Goal: Check status: Check status

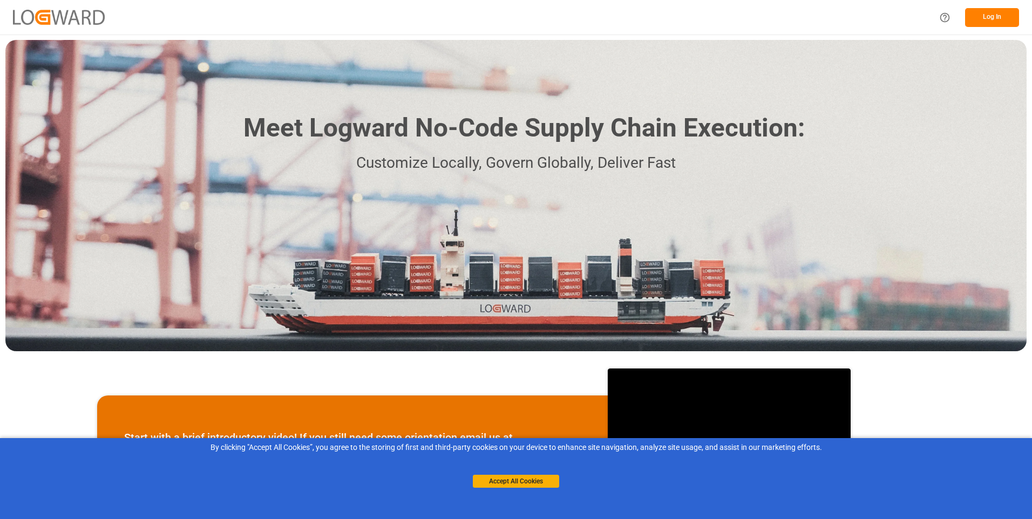
click at [994, 19] on button "Log In" at bounding box center [992, 17] width 54 height 19
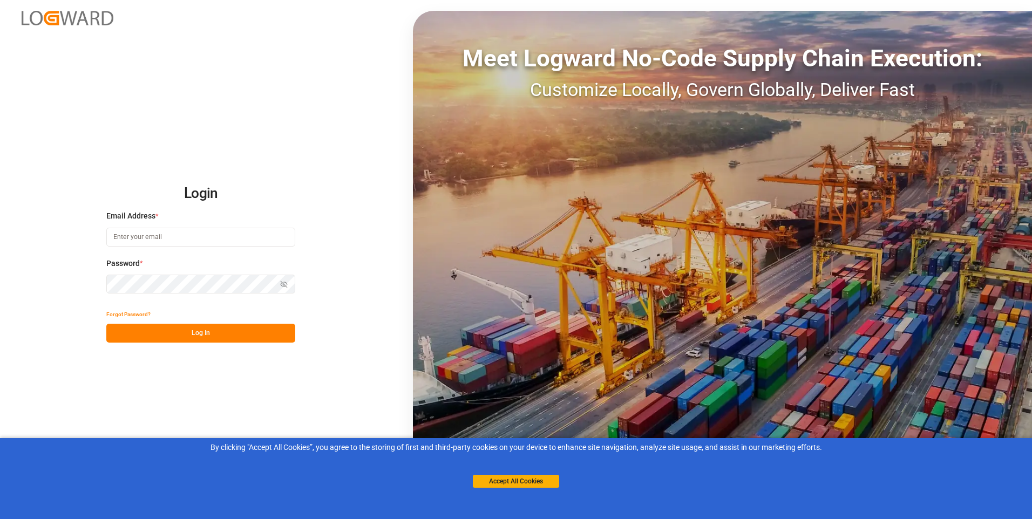
click at [161, 235] on input at bounding box center [200, 237] width 189 height 19
paste input "Karsten.Gerling@lit.de"
type input "Karsten.Gerling@lit.de"
click at [179, 330] on button "Log In" at bounding box center [200, 333] width 189 height 19
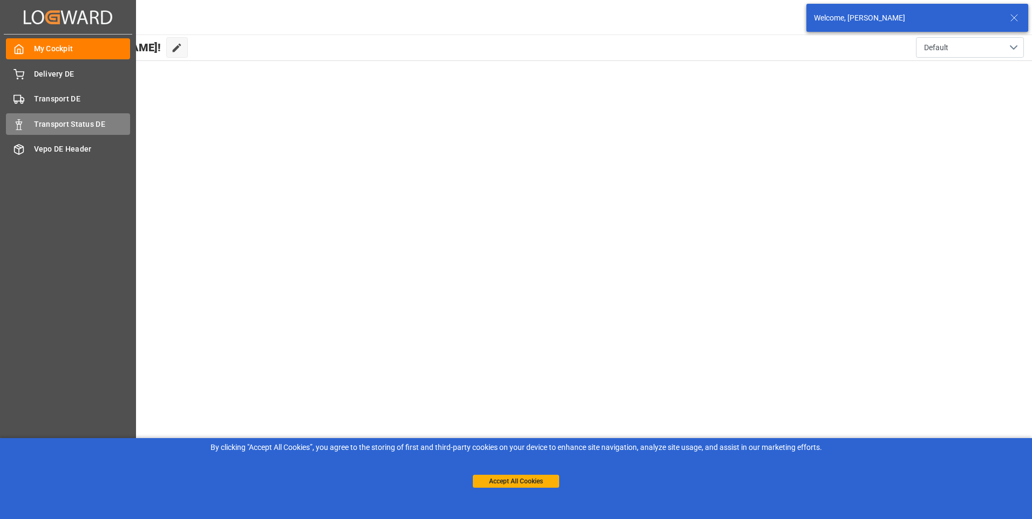
click at [50, 120] on span "Transport Status DE" at bounding box center [82, 124] width 97 height 11
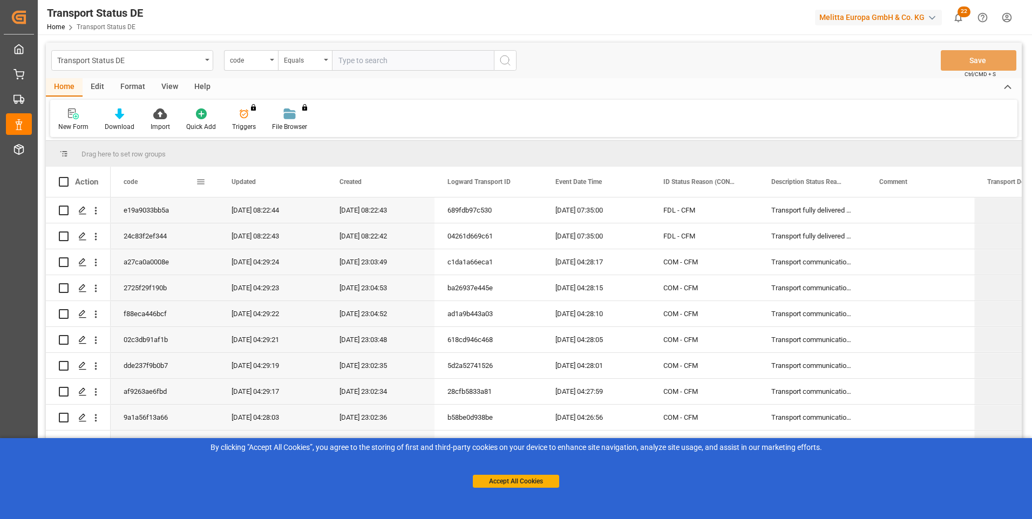
click at [144, 181] on div "code" at bounding box center [160, 182] width 72 height 30
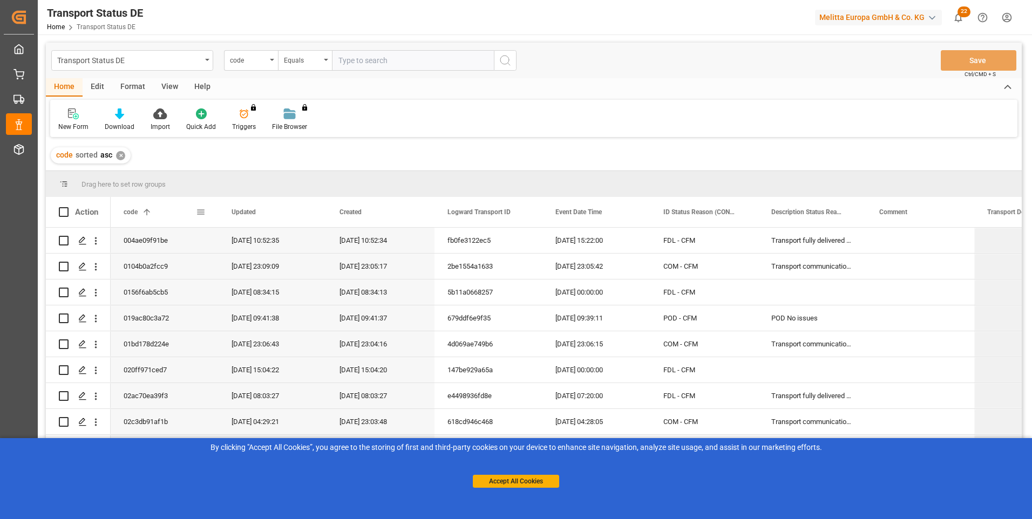
click at [146, 210] on span at bounding box center [147, 212] width 10 height 10
click at [375, 59] on input "text" at bounding box center [413, 60] width 162 height 21
click at [343, 55] on input "text" at bounding box center [413, 60] width 162 height 21
paste input "c0c2176dca04"
type input "c0c2176dca04"
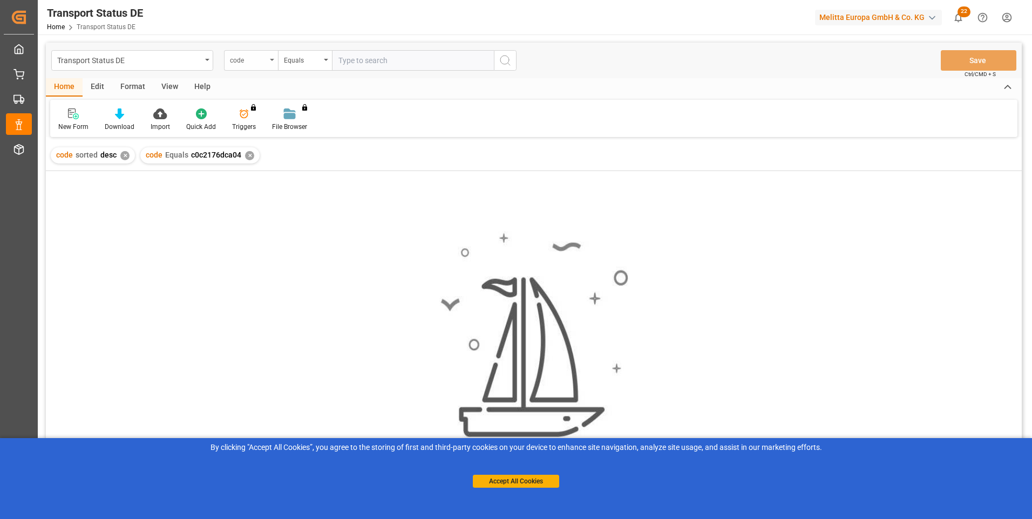
click at [269, 63] on div "code" at bounding box center [251, 60] width 54 height 21
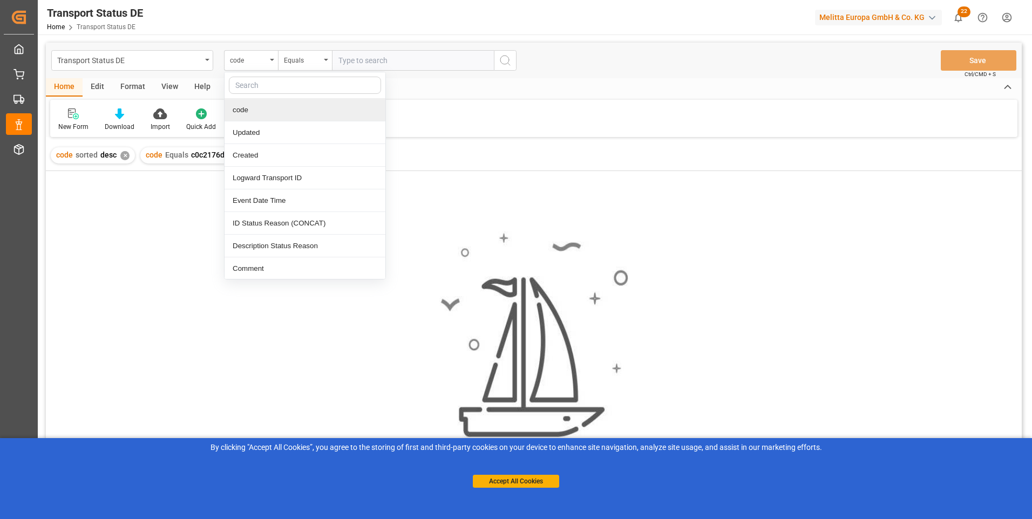
click at [363, 63] on input "text" at bounding box center [413, 60] width 162 height 21
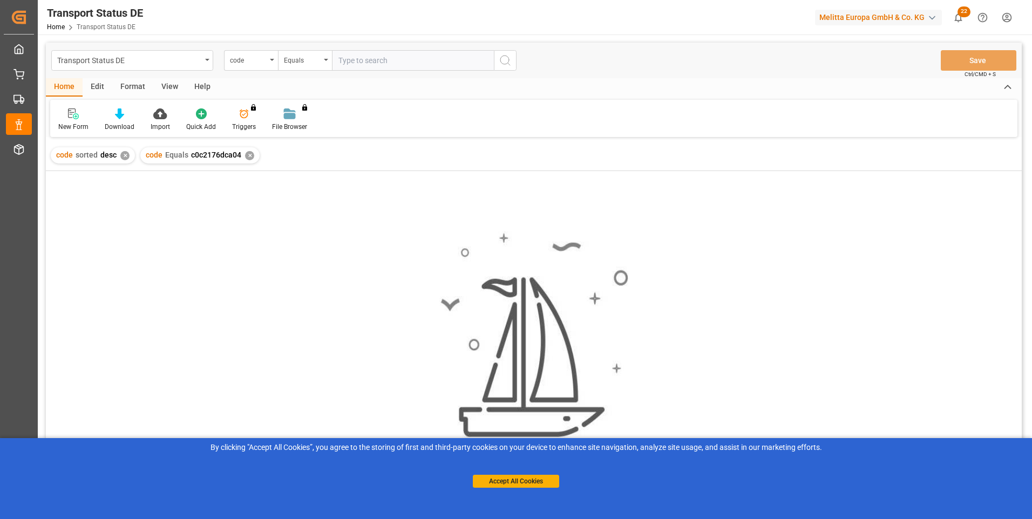
paste input "3b84d3d91443"
type input "3b84d3d91443"
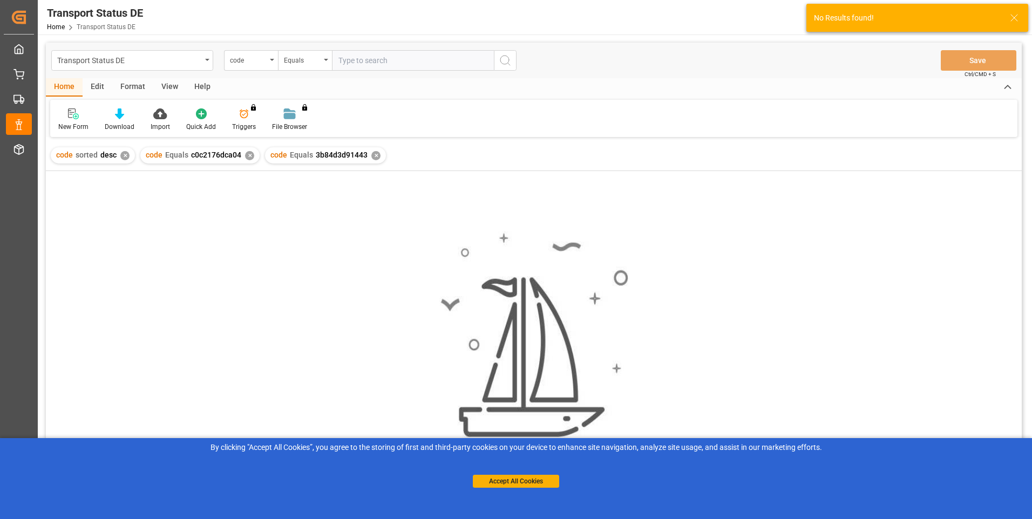
click at [247, 155] on div "✕" at bounding box center [249, 155] width 9 height 9
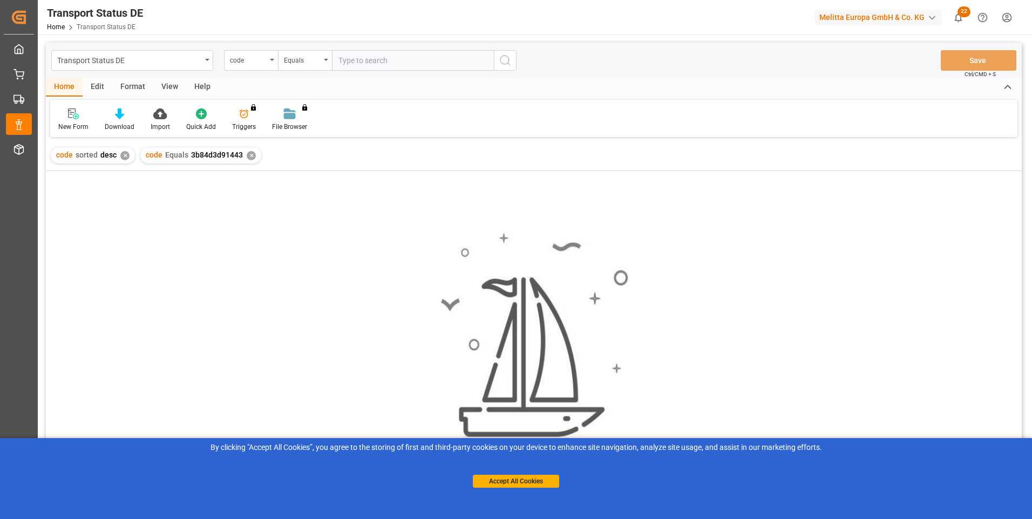
click at [366, 59] on input "text" at bounding box center [413, 60] width 162 height 21
paste input "bac3e429e75e"
type input "bac3e429e75e"
click at [252, 158] on div "✕" at bounding box center [251, 155] width 9 height 9
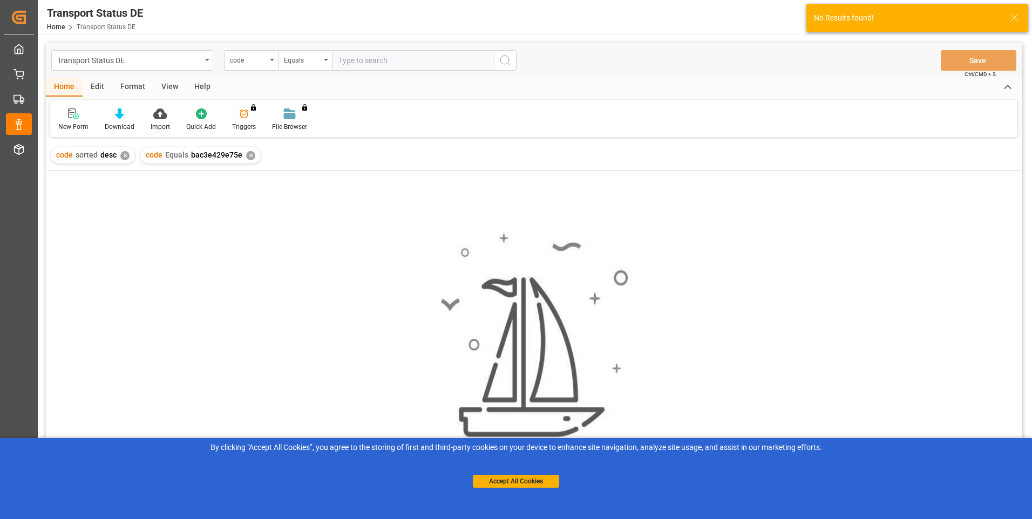
click at [247, 158] on div "✕" at bounding box center [250, 155] width 9 height 9
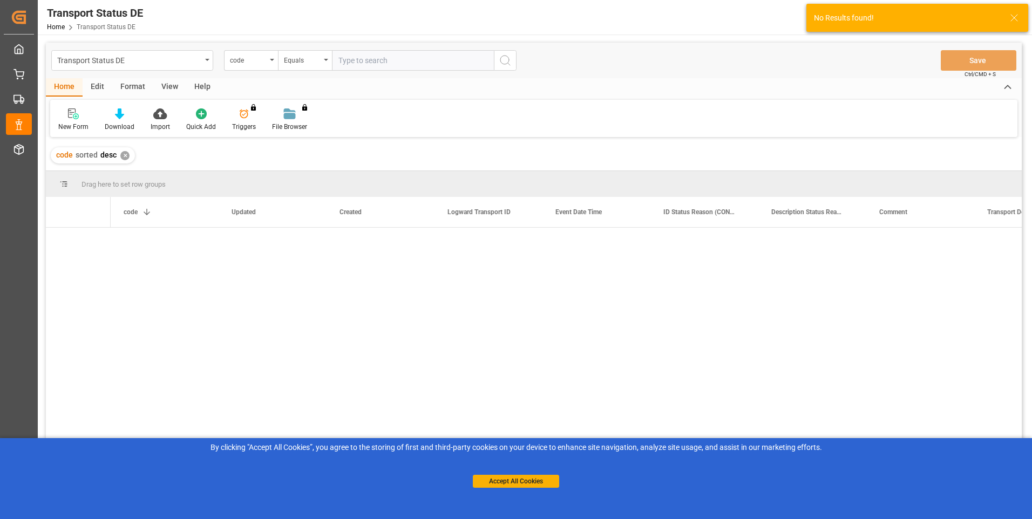
click at [124, 158] on div "✕" at bounding box center [124, 155] width 9 height 9
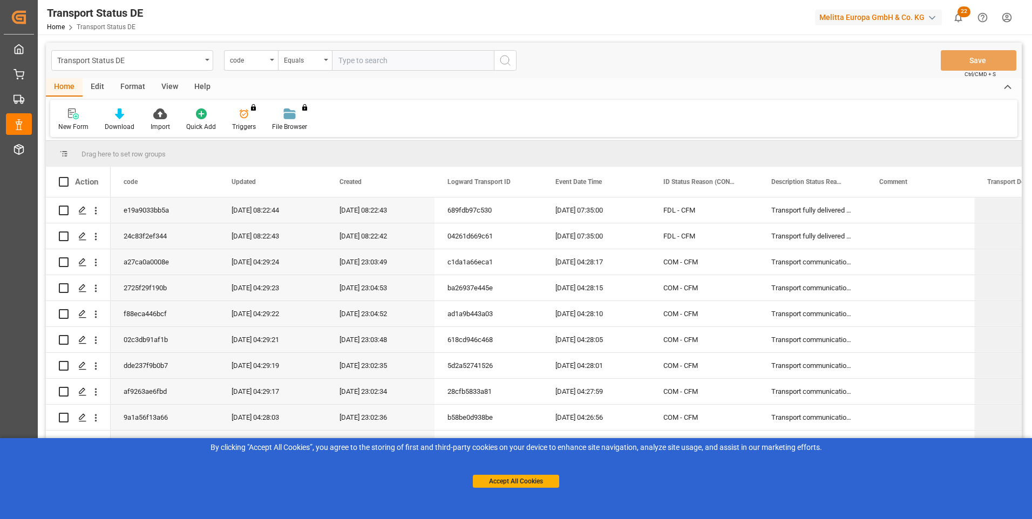
click at [364, 57] on input "text" at bounding box center [413, 60] width 162 height 21
paste input "bac3e429e75e"
type input "bac3e429e75e"
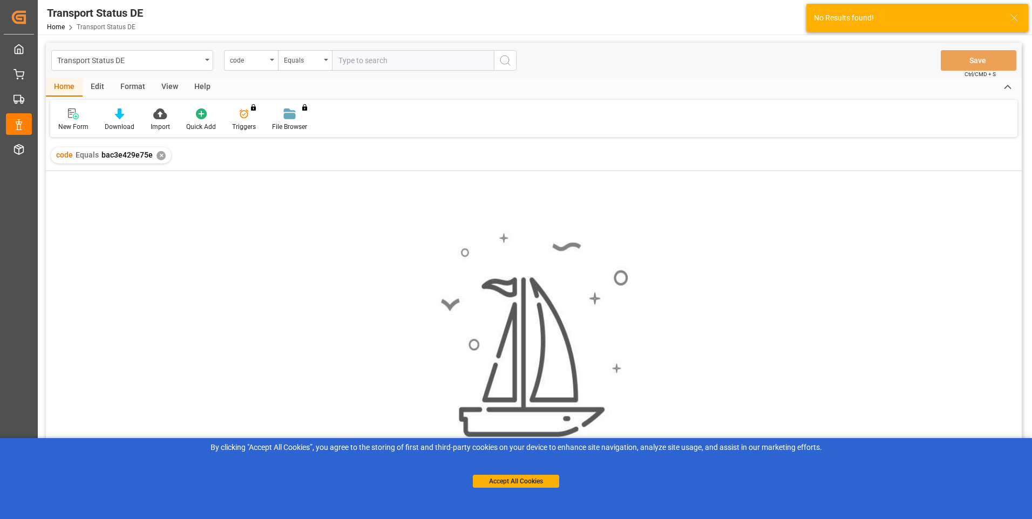
click at [159, 154] on div "✕" at bounding box center [161, 155] width 9 height 9
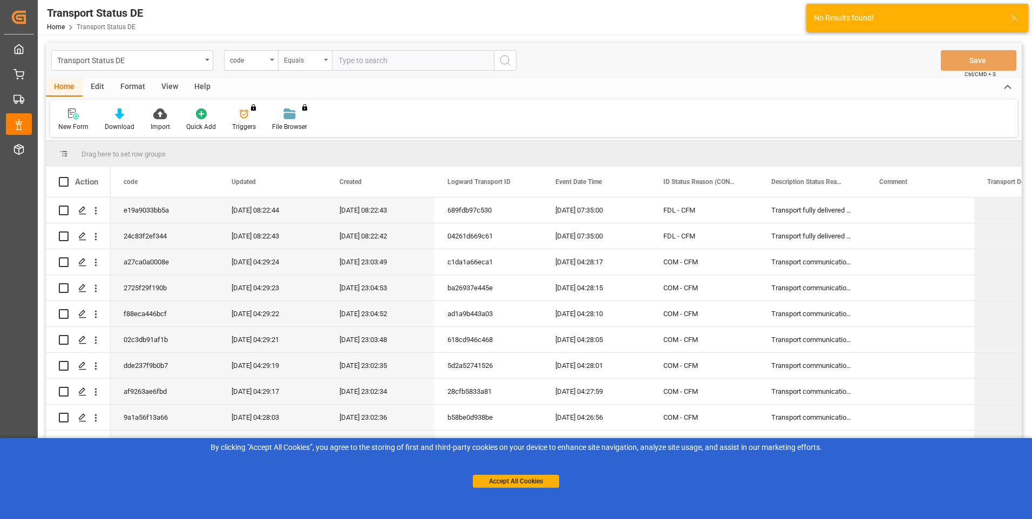
click at [326, 62] on div "Equals" at bounding box center [305, 60] width 54 height 21
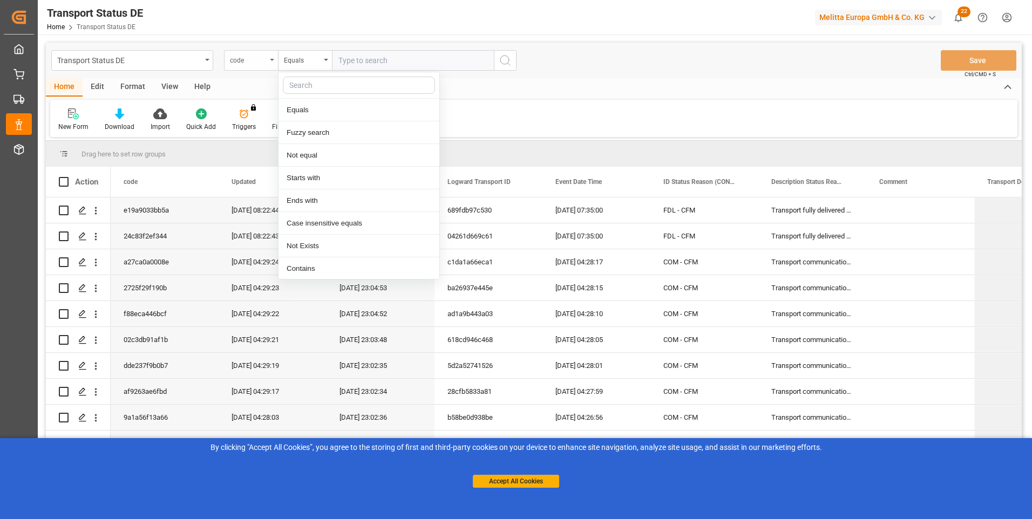
click at [270, 63] on div "code" at bounding box center [251, 60] width 54 height 21
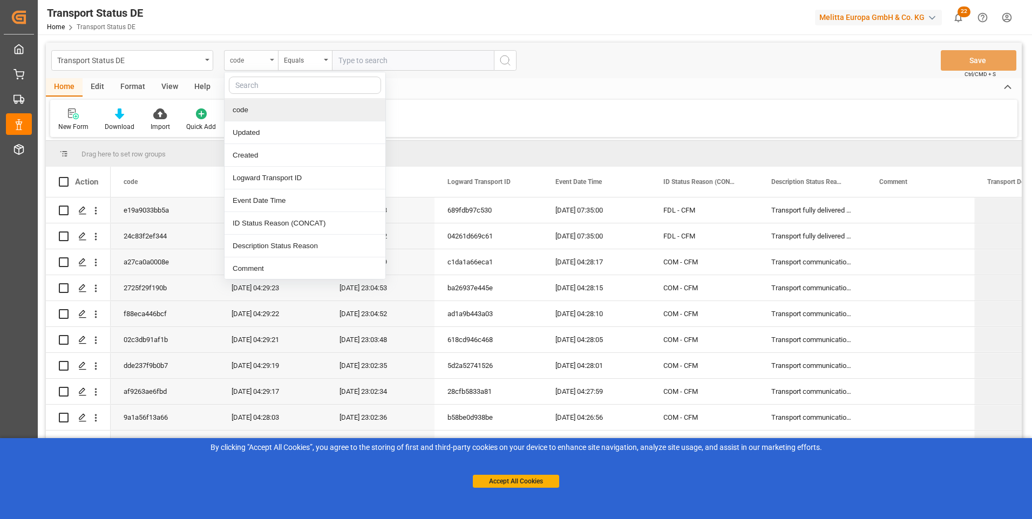
click at [269, 62] on div "code" at bounding box center [251, 60] width 54 height 21
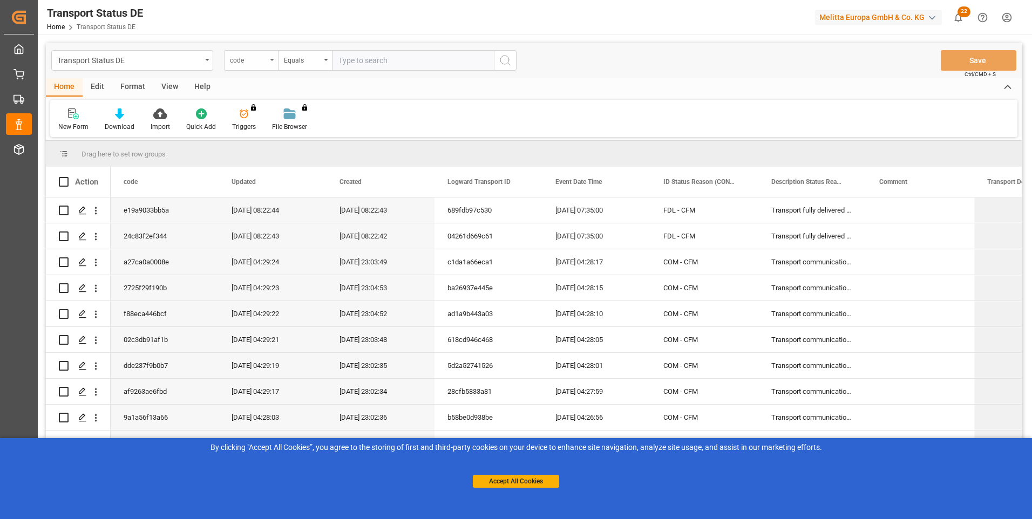
click at [269, 62] on div "code" at bounding box center [251, 60] width 54 height 21
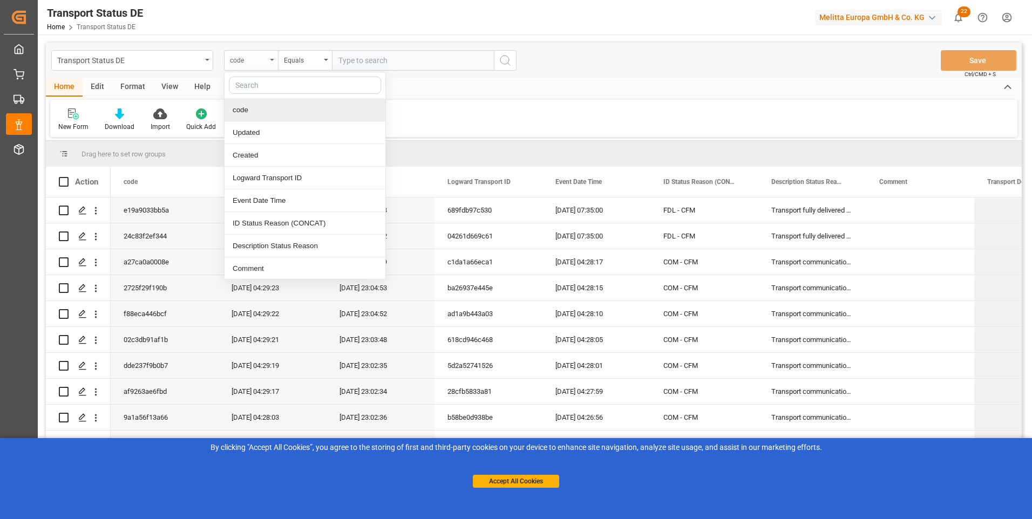
click at [269, 62] on div "code" at bounding box center [251, 60] width 54 height 21
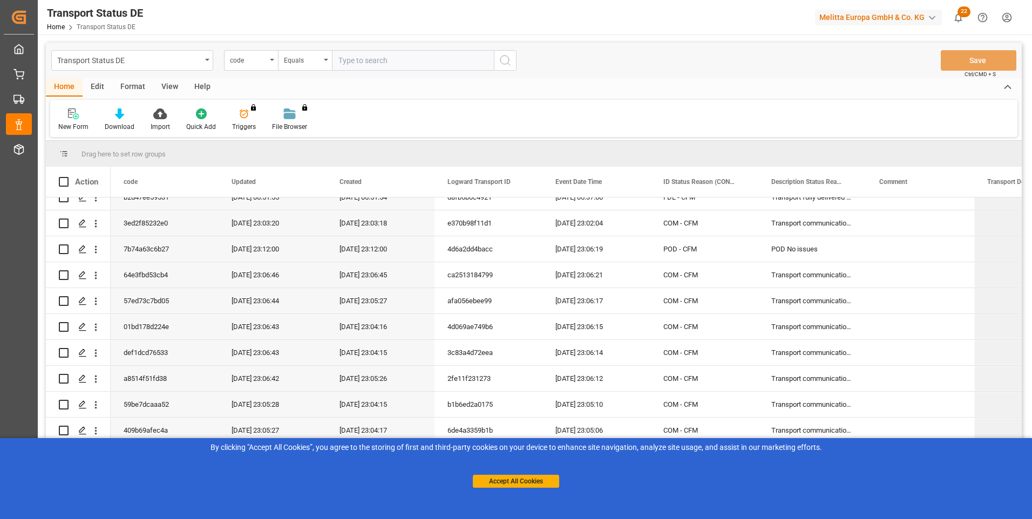
scroll to position [1026, 0]
click at [1001, 16] on html "Created by potrace 1.15, written by Peter Selinger 2001-2017 Created by potrace…" at bounding box center [516, 259] width 1032 height 519
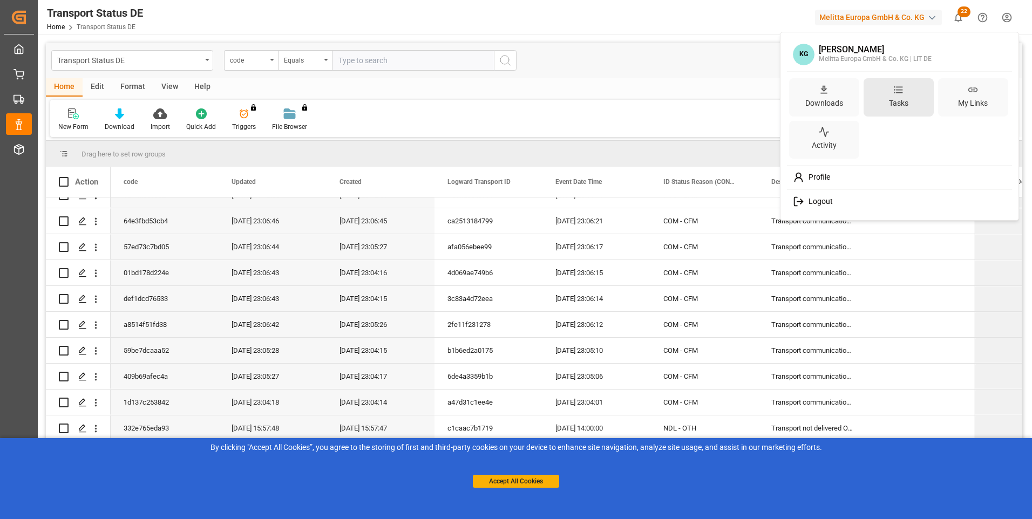
click at [913, 95] on div "Tasks" at bounding box center [899, 97] width 70 height 38
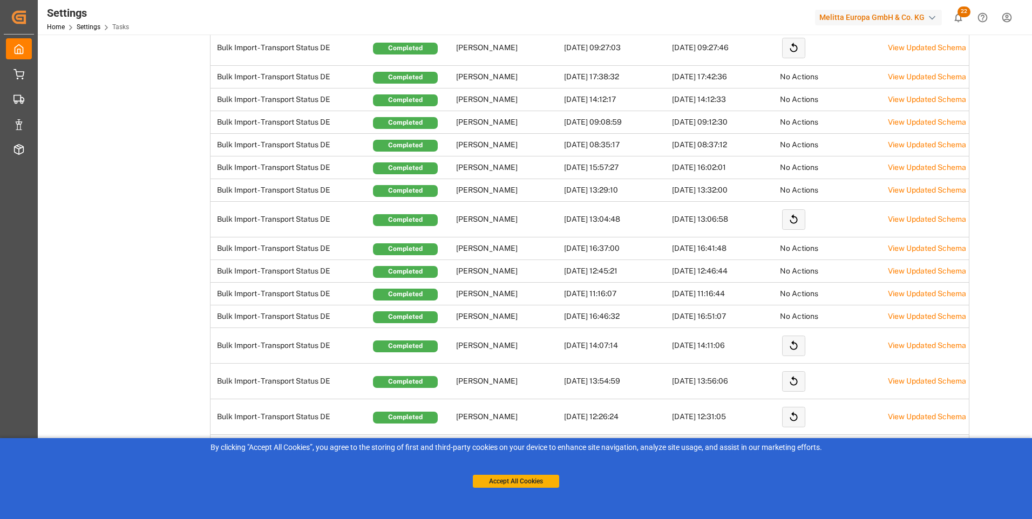
scroll to position [594, 0]
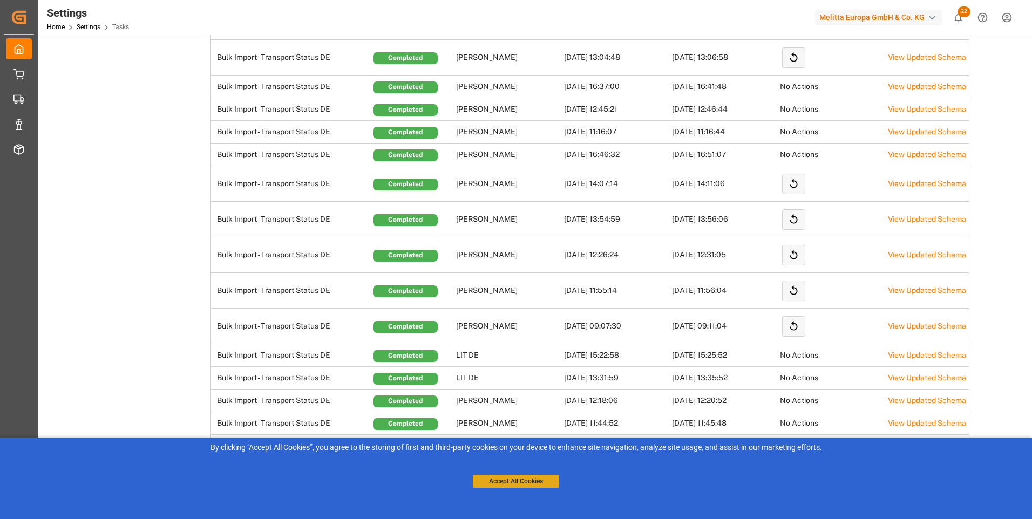
click at [531, 480] on button "Accept All Cookies" at bounding box center [516, 481] width 86 height 13
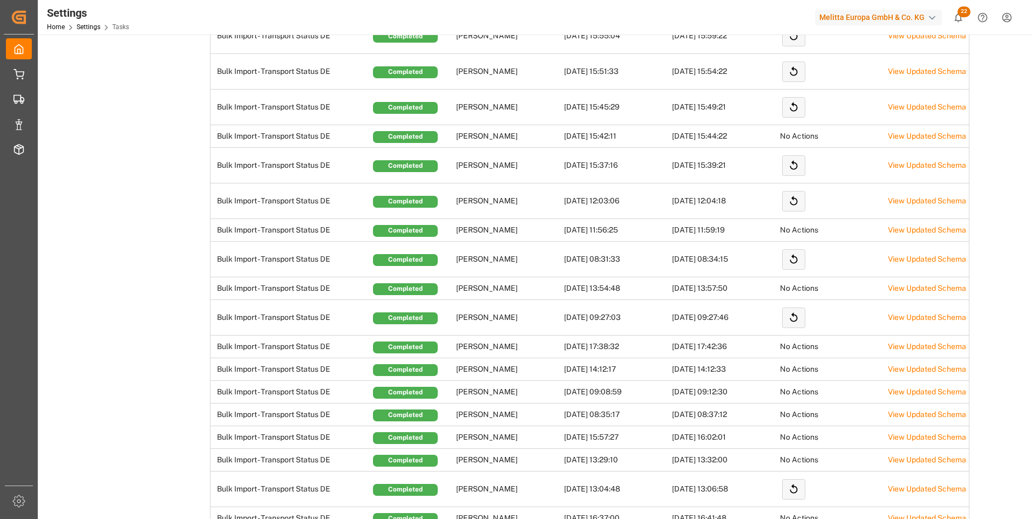
scroll to position [0, 0]
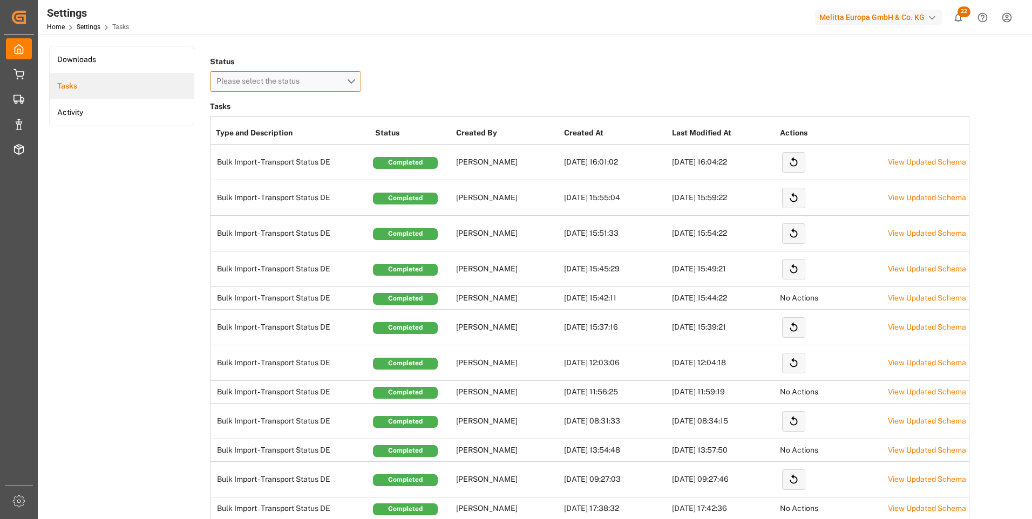
click at [304, 75] on button "Please select the status" at bounding box center [285, 81] width 151 height 21
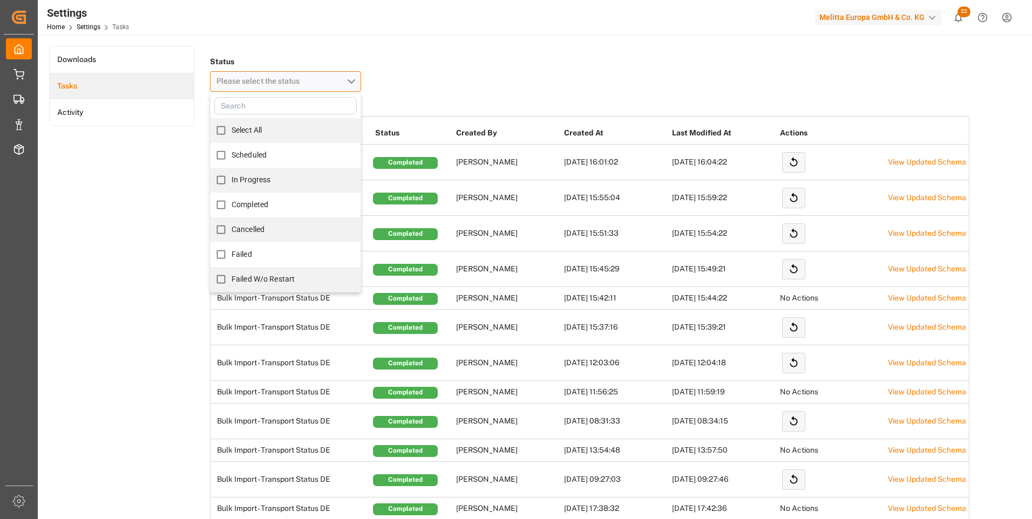
click at [294, 78] on span "Please select the status" at bounding box center [260, 81] width 89 height 9
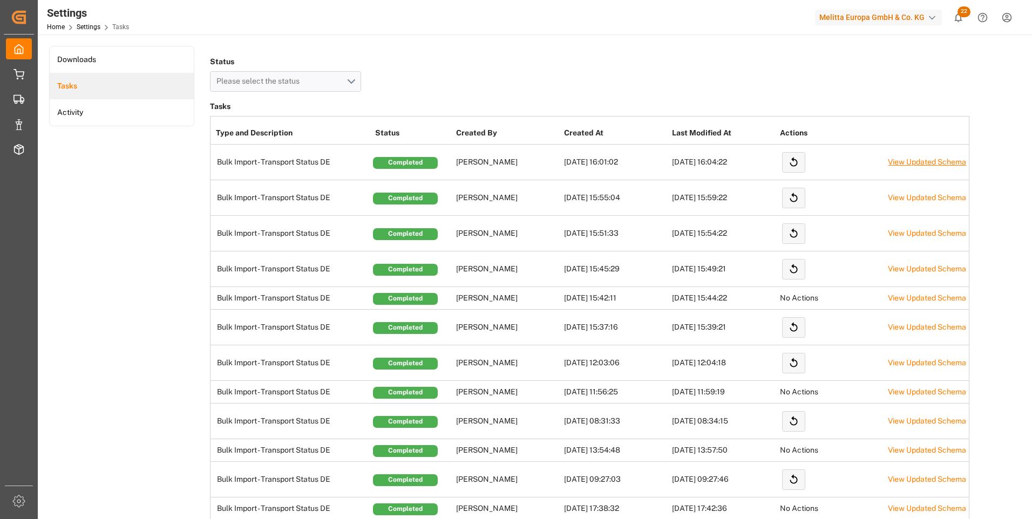
click at [904, 165] on link "View Updated Schema" at bounding box center [927, 162] width 78 height 9
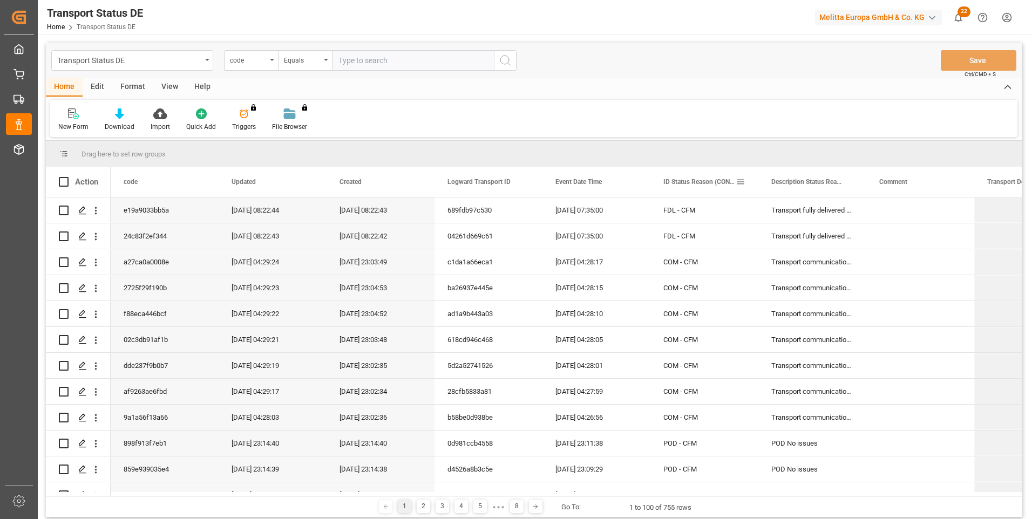
click at [743, 179] on span at bounding box center [741, 182] width 10 height 10
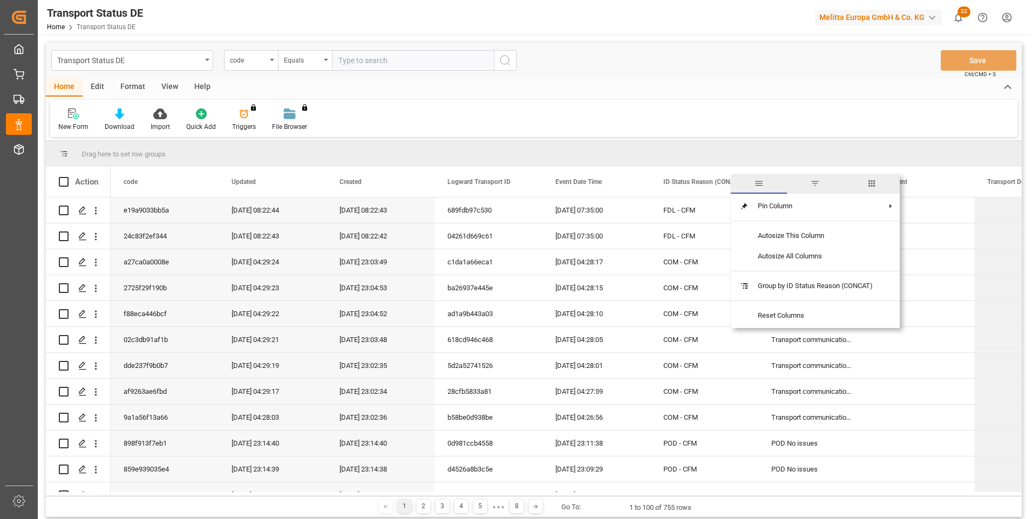
click at [605, 109] on div "New Form Download Import Quick Add Triggers You do not have permission for Trig…" at bounding box center [533, 118] width 967 height 37
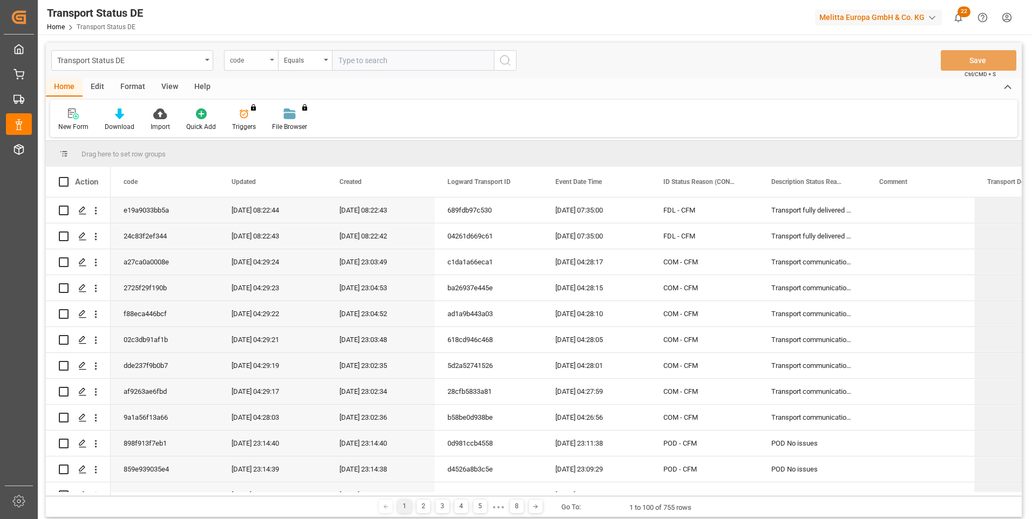
click at [273, 65] on div "code" at bounding box center [251, 60] width 54 height 21
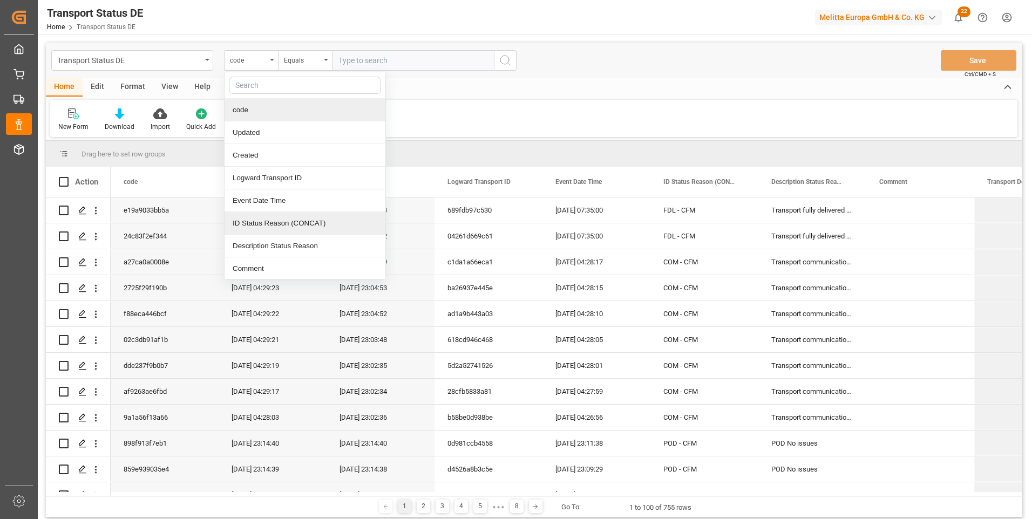
click at [279, 225] on div "ID Status Reason (CONCAT)" at bounding box center [305, 223] width 161 height 23
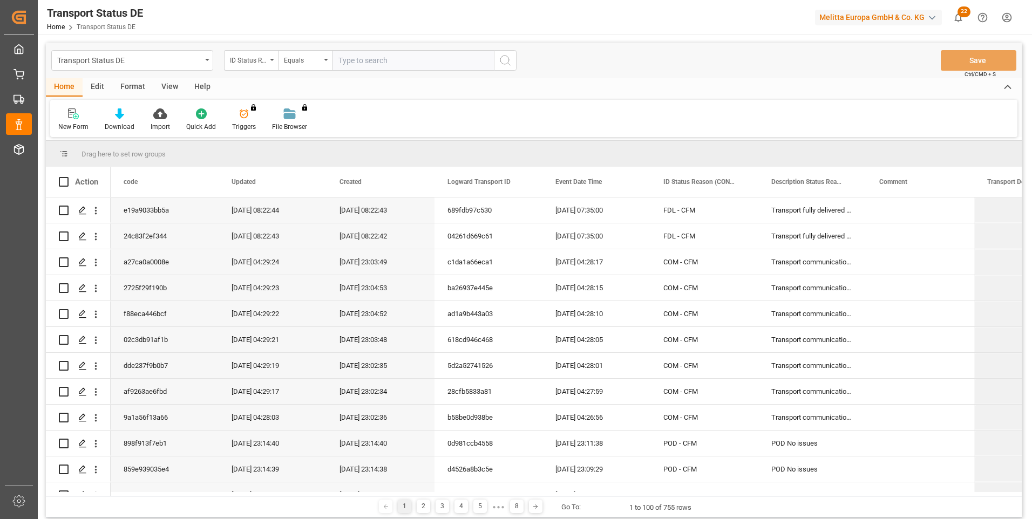
click at [358, 57] on input "text" at bounding box center [413, 60] width 162 height 21
click at [378, 57] on input "text" at bounding box center [413, 60] width 162 height 21
type input "Karsten"
click at [506, 55] on icon "search button" at bounding box center [505, 60] width 13 height 13
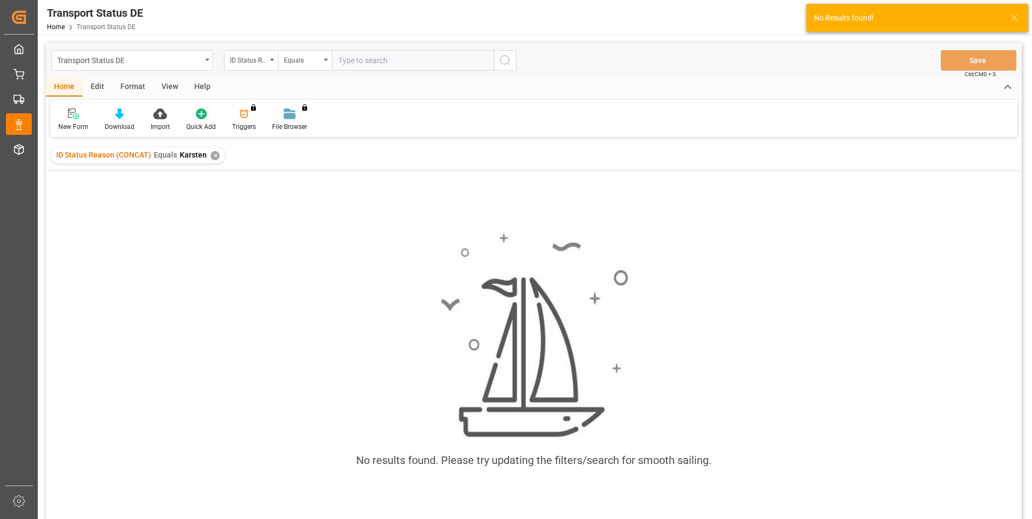
click at [405, 63] on input "text" at bounding box center [413, 60] width 162 height 21
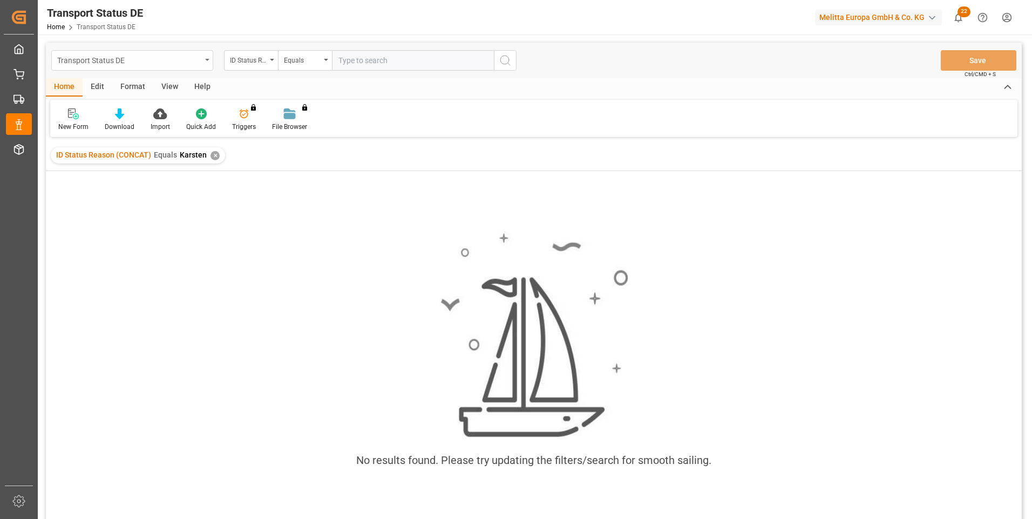
click at [199, 57] on div "Transport Status DE" at bounding box center [129, 59] width 144 height 13
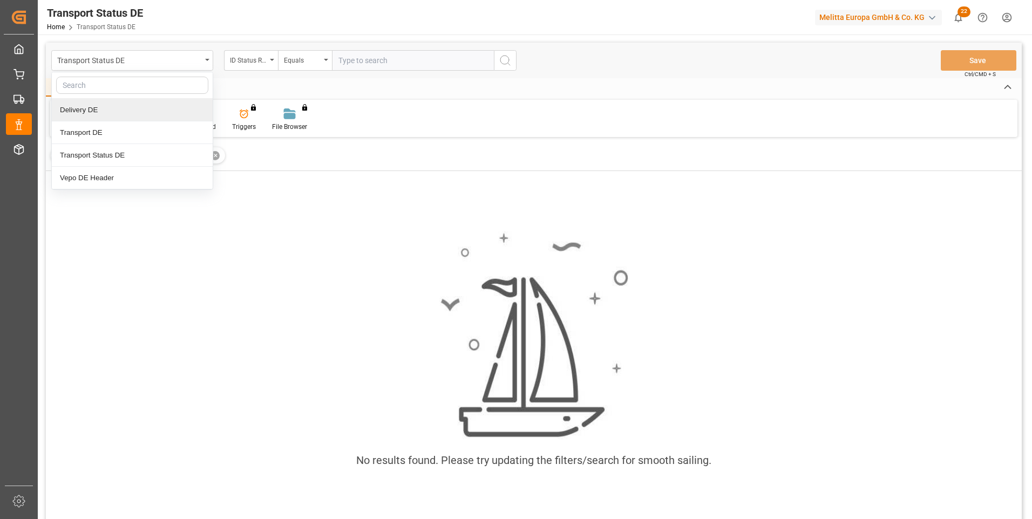
click at [146, 111] on div "Delivery DE" at bounding box center [132, 110] width 161 height 23
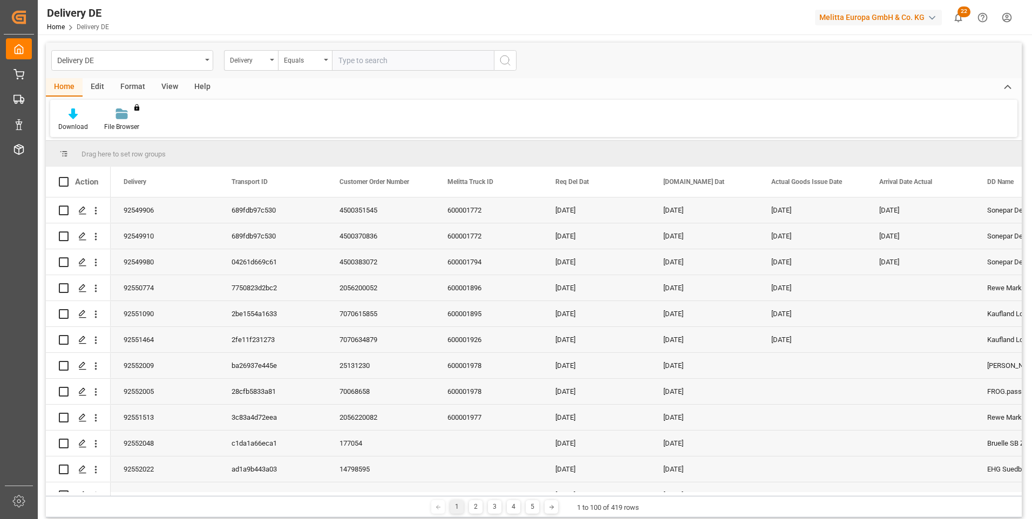
click at [379, 53] on input "text" at bounding box center [413, 60] width 162 height 21
paste input "c0c2176dca04"
type input "c0c2176dca04"
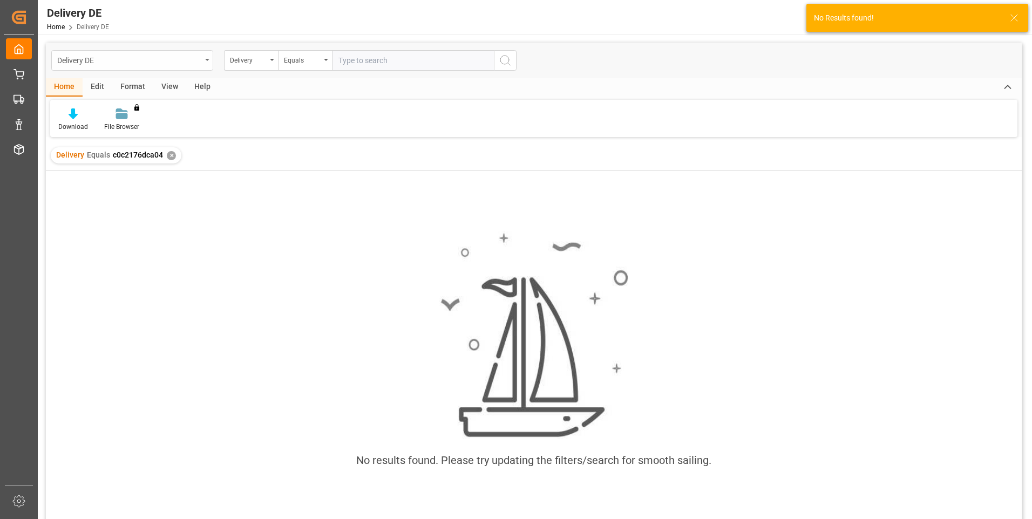
click at [210, 58] on div "Delivery DE" at bounding box center [132, 60] width 162 height 21
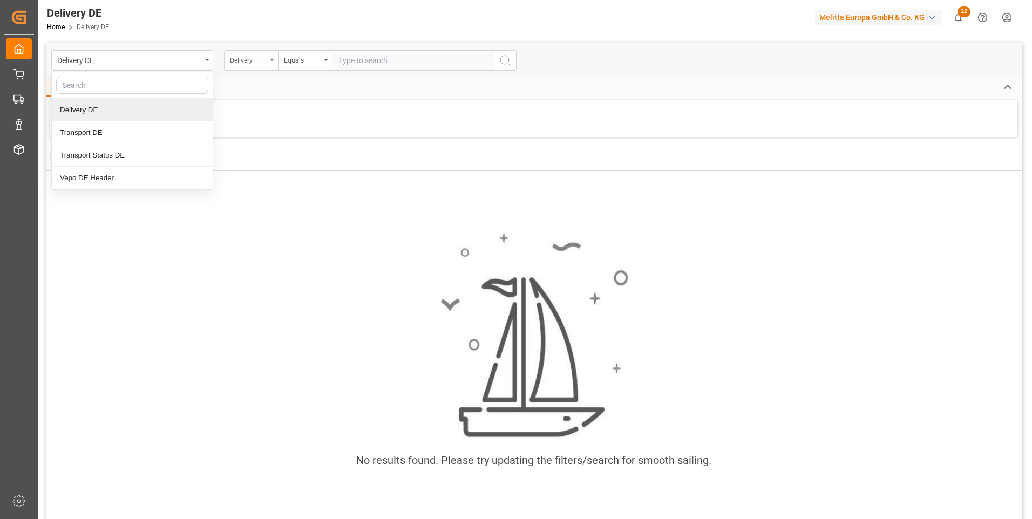
click at [267, 60] on div "Delivery" at bounding box center [251, 60] width 54 height 21
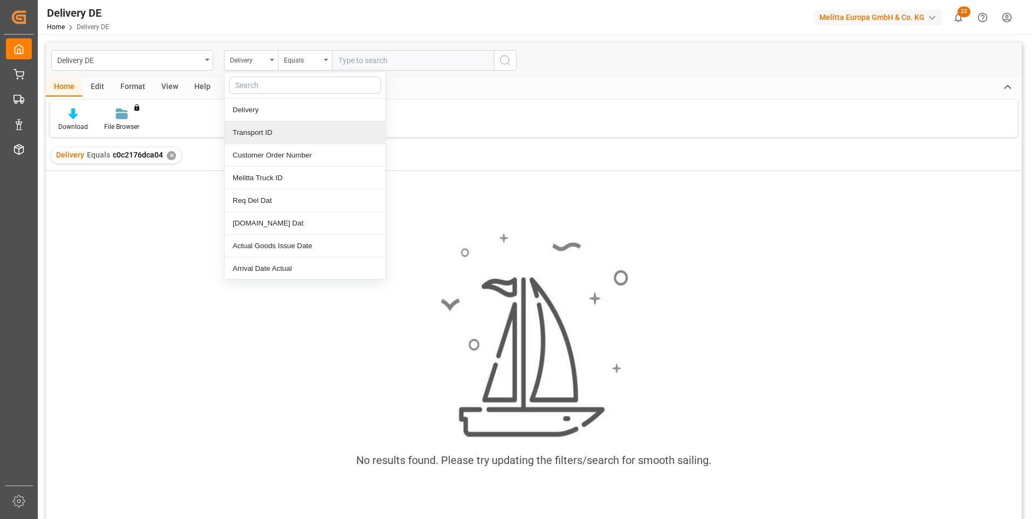
click at [270, 136] on div "Transport ID" at bounding box center [305, 132] width 161 height 23
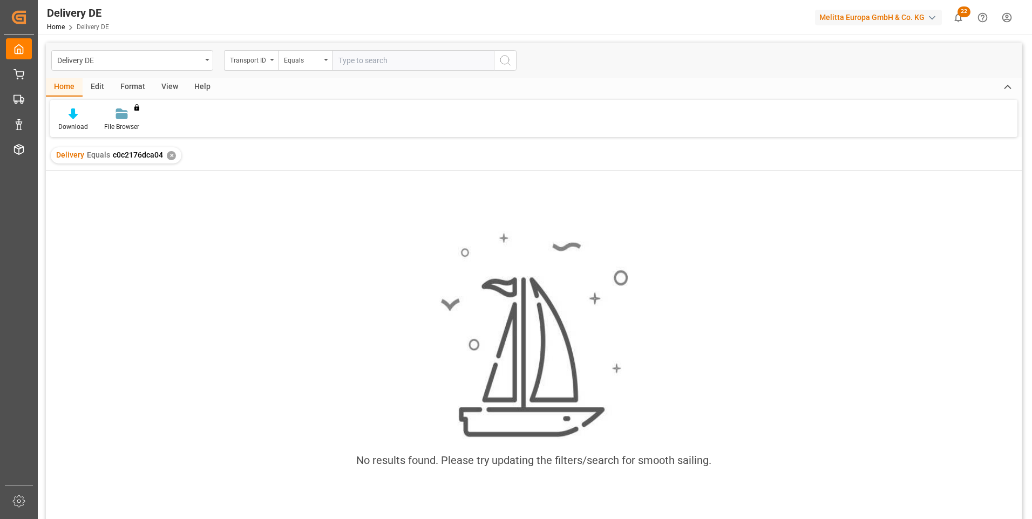
click at [167, 156] on div "✕" at bounding box center [171, 155] width 9 height 9
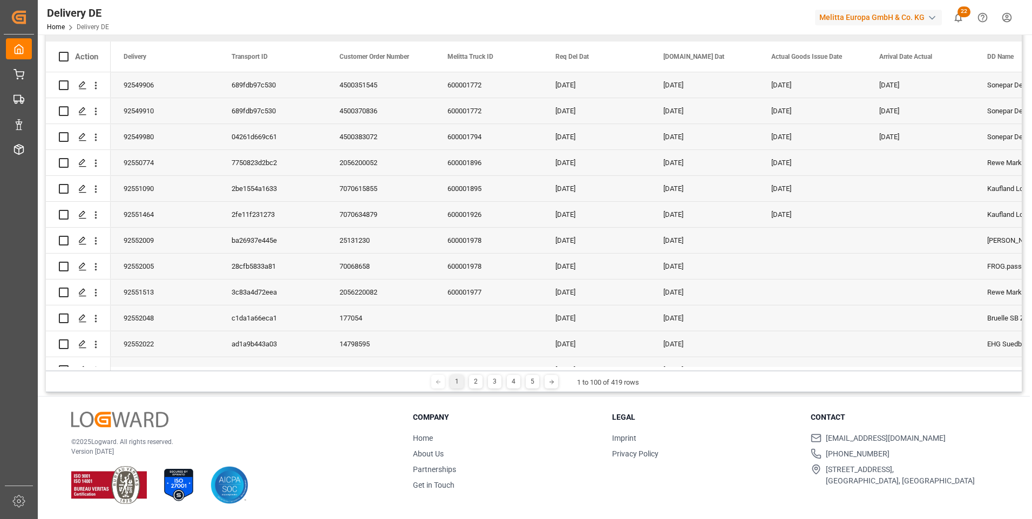
click at [1003, 19] on html "Created by potrace 1.15, written by [PERSON_NAME] [DATE]-[DATE] Created by potr…" at bounding box center [516, 259] width 1032 height 519
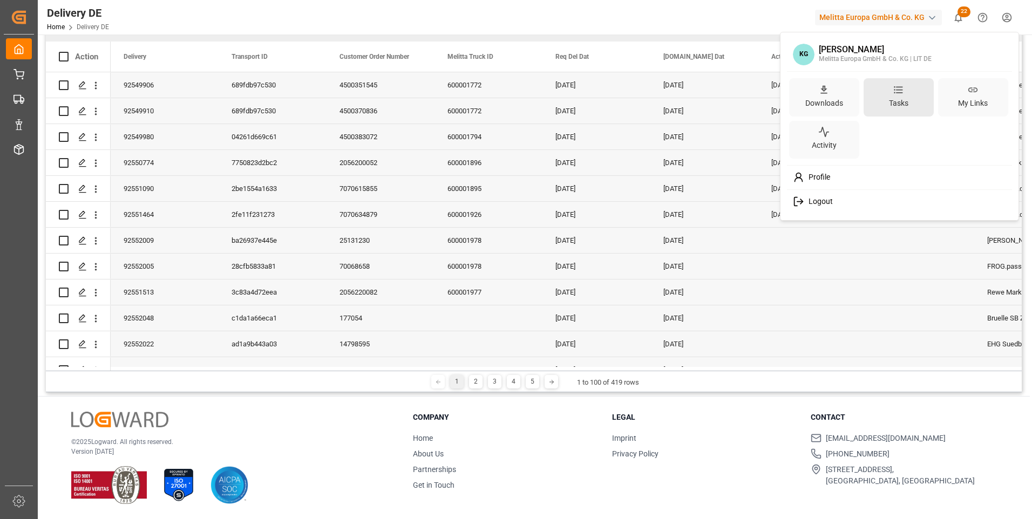
click at [890, 97] on div "Tasks" at bounding box center [899, 104] width 24 height 16
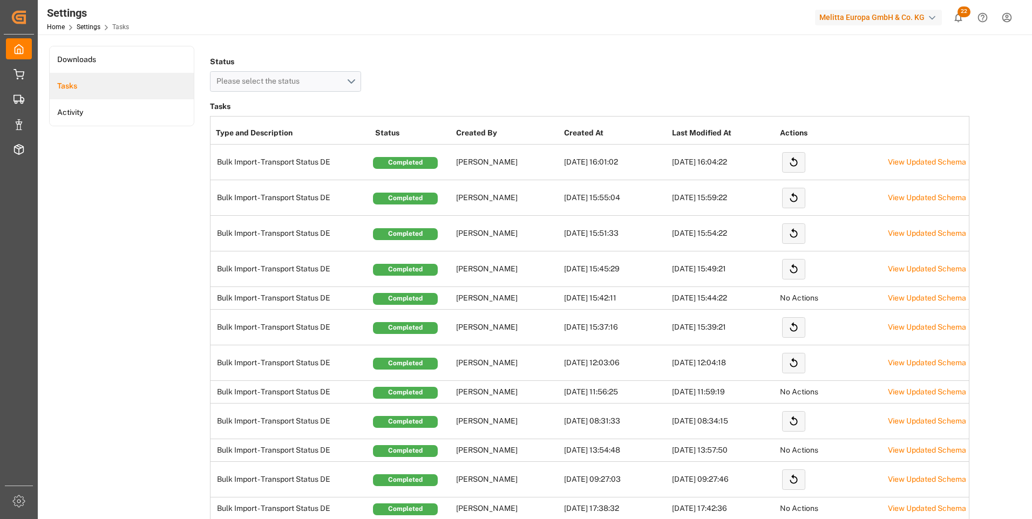
click at [496, 128] on th "Created By" at bounding box center [508, 133] width 108 height 23
click at [483, 138] on th "Created By" at bounding box center [508, 133] width 108 height 23
click at [346, 81] on button "Please select the status" at bounding box center [285, 81] width 151 height 21
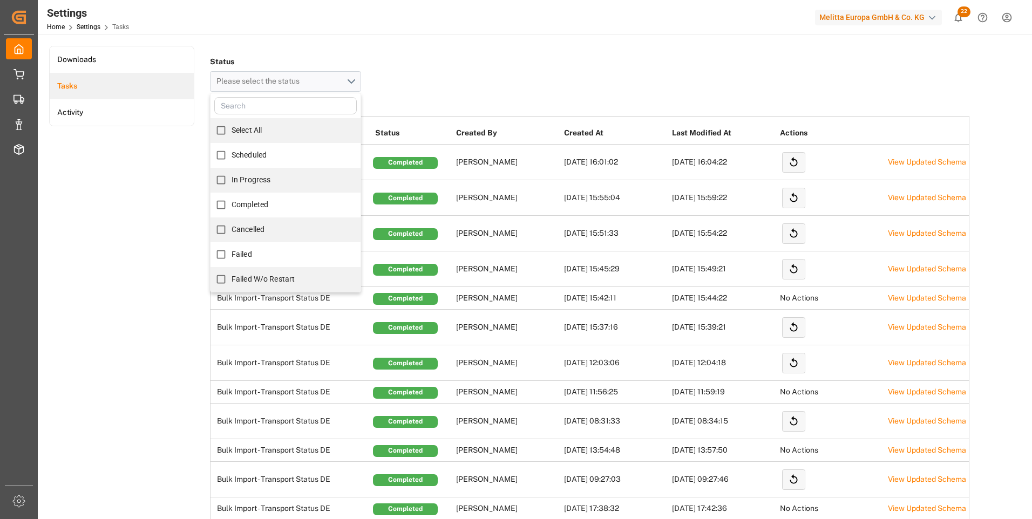
drag, startPoint x: 243, startPoint y: 289, endPoint x: 159, endPoint y: 270, distance: 86.3
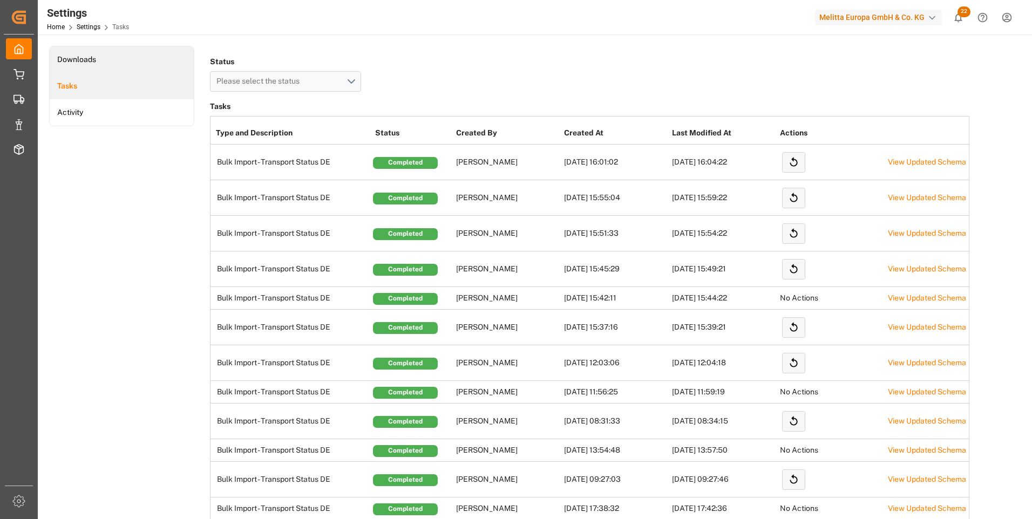
click at [98, 57] on li "Downloads" at bounding box center [122, 59] width 144 height 26
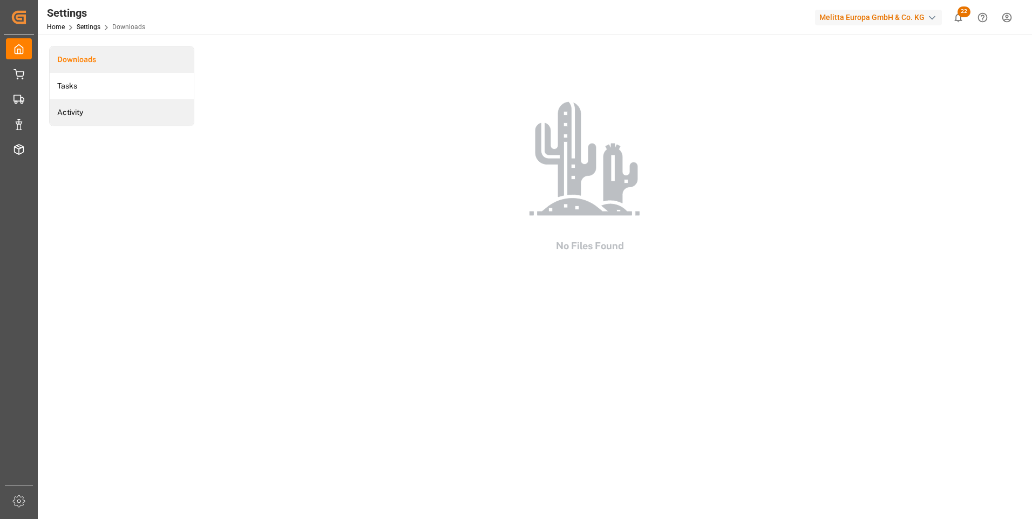
click at [97, 101] on li "Activity" at bounding box center [122, 112] width 144 height 26
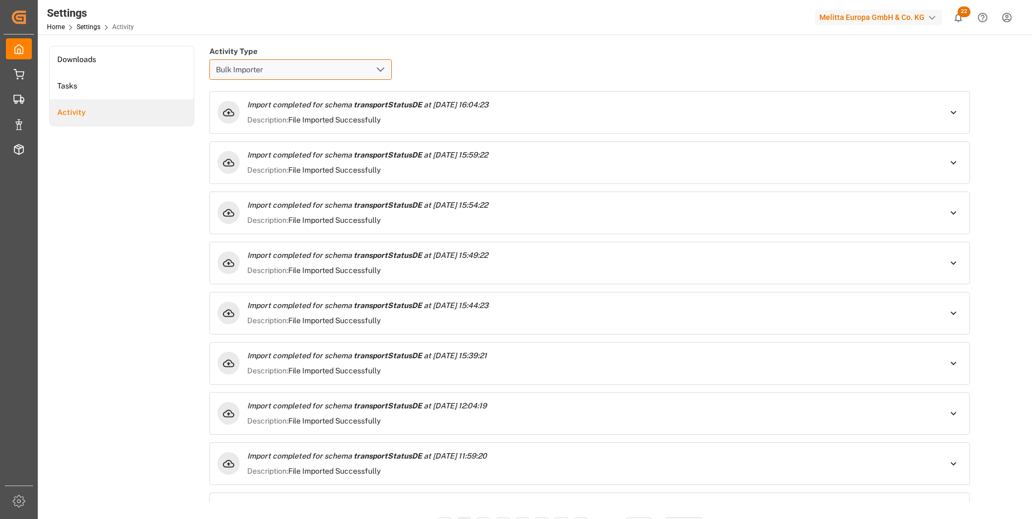
click at [319, 70] on input "Bulk Importer" at bounding box center [300, 69] width 182 height 21
click at [102, 89] on li "Tasks" at bounding box center [122, 86] width 144 height 26
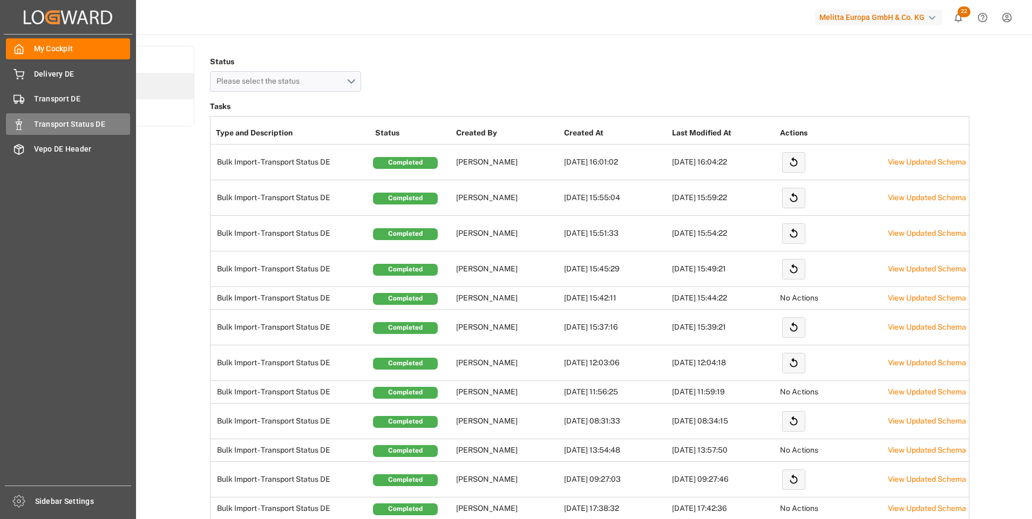
click at [66, 123] on span "Transport Status DE" at bounding box center [82, 124] width 97 height 11
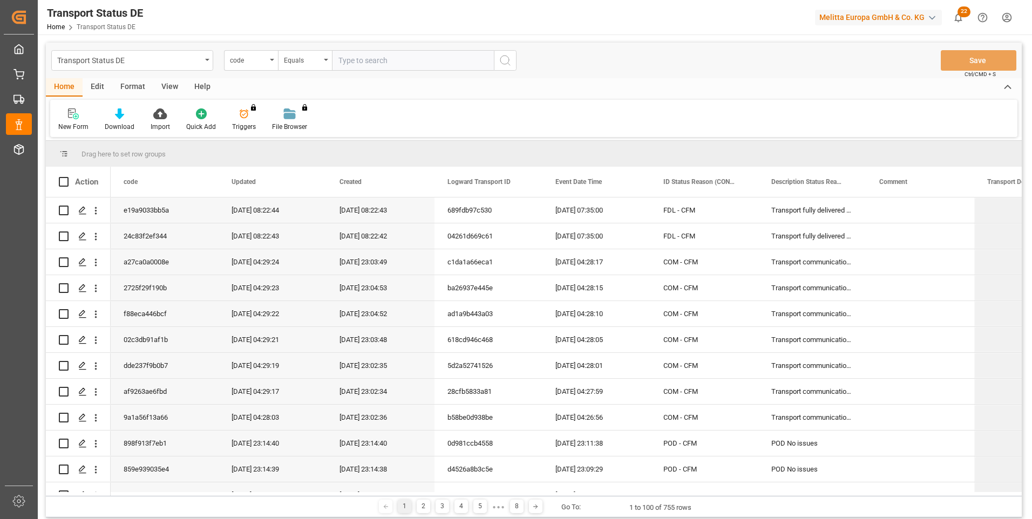
click at [367, 63] on input "text" at bounding box center [413, 60] width 162 height 21
paste input "ec99f5d1ca12"
type input "ec99f5d1ca12"
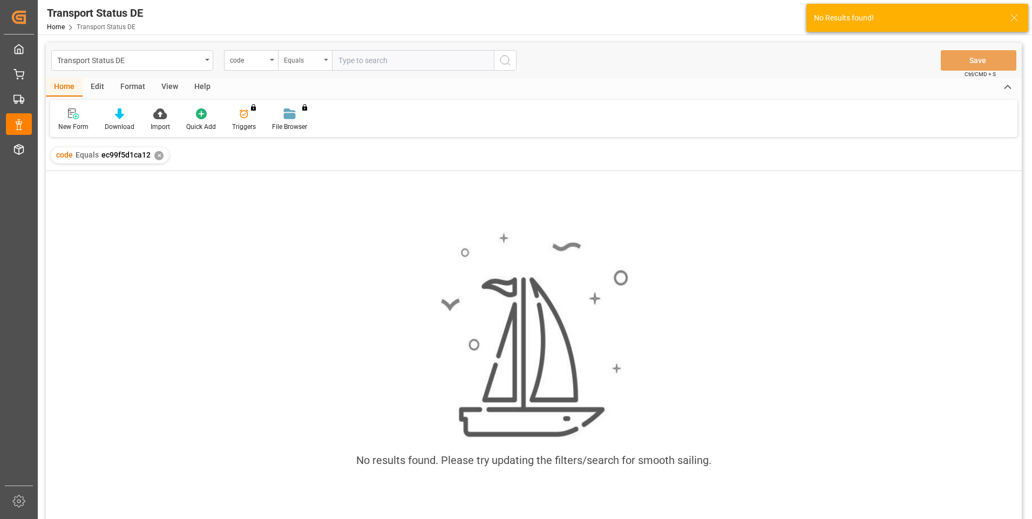
click at [326, 63] on div "Equals" at bounding box center [305, 60] width 54 height 21
click at [315, 134] on div "Fuzzy search" at bounding box center [359, 132] width 161 height 23
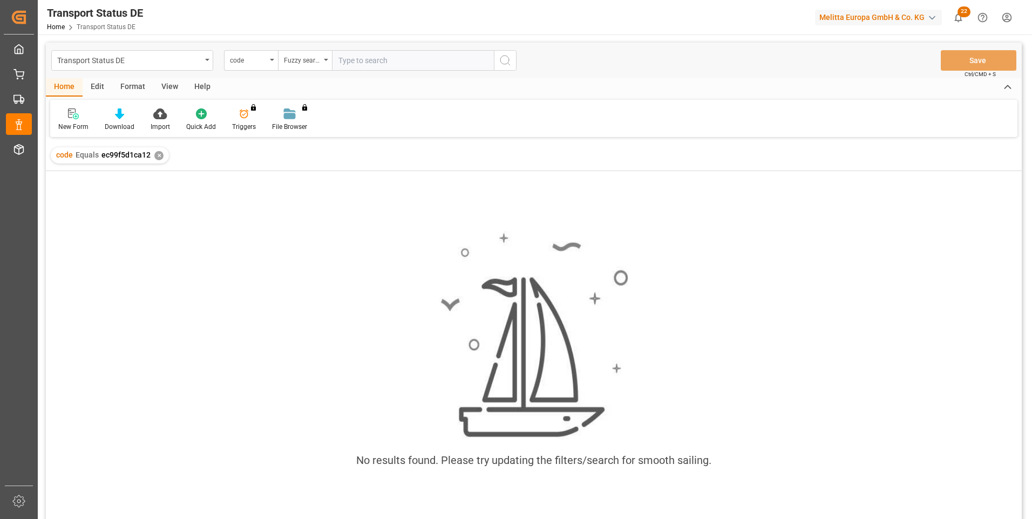
click at [355, 62] on input "text" at bounding box center [413, 60] width 162 height 21
paste input "ec99f5d1ca12"
type input "ec99f5d1ca12"
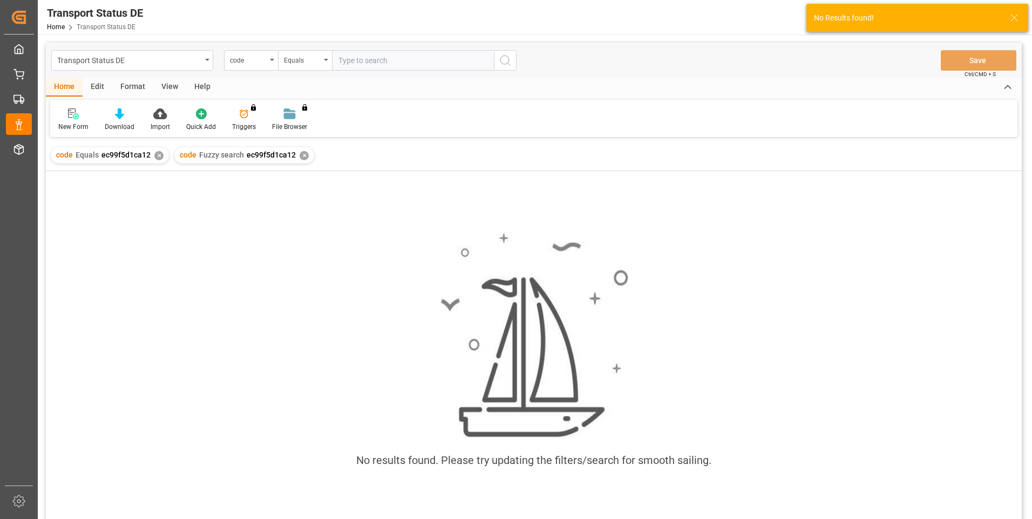
click at [159, 155] on div "✕" at bounding box center [158, 155] width 9 height 9
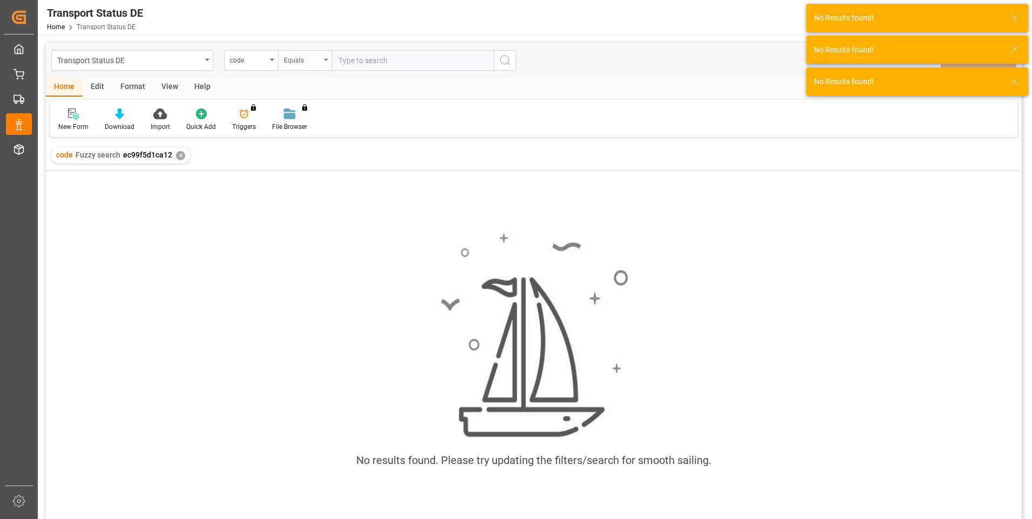
click at [325, 60] on icon "open menu" at bounding box center [326, 60] width 4 height 2
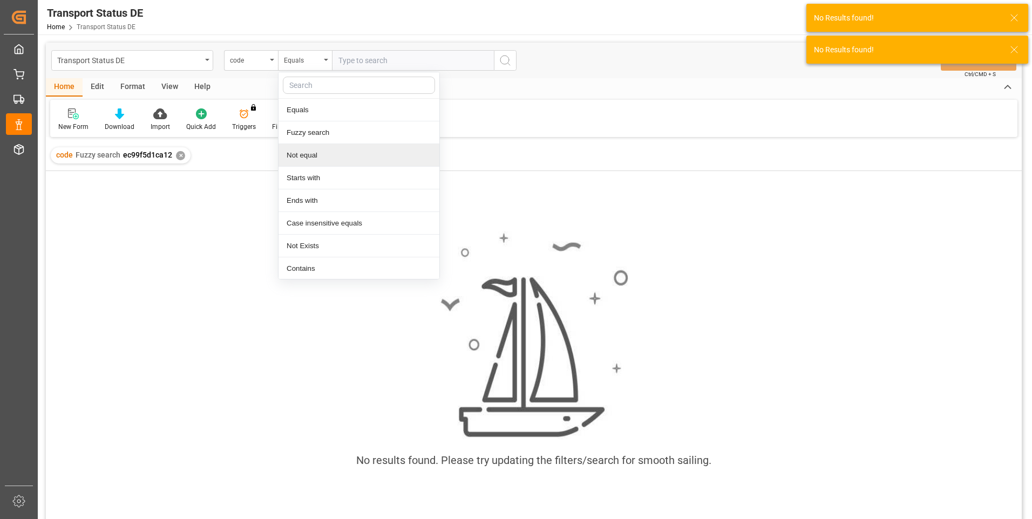
click at [308, 164] on div "Not equal" at bounding box center [359, 155] width 161 height 23
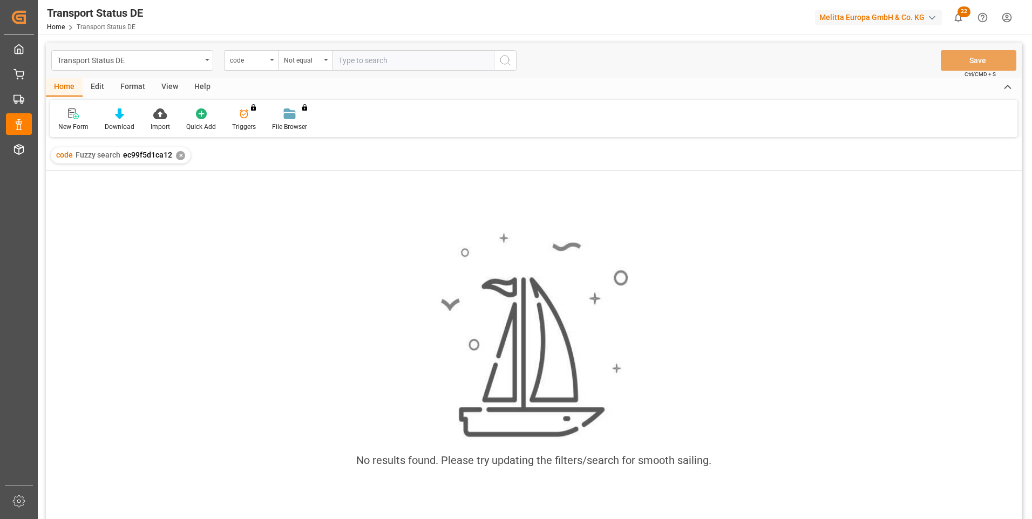
click at [353, 59] on input "text" at bounding box center [413, 60] width 162 height 21
paste input "ec99f5d1ca12"
type input "ec99f5d1ca12"
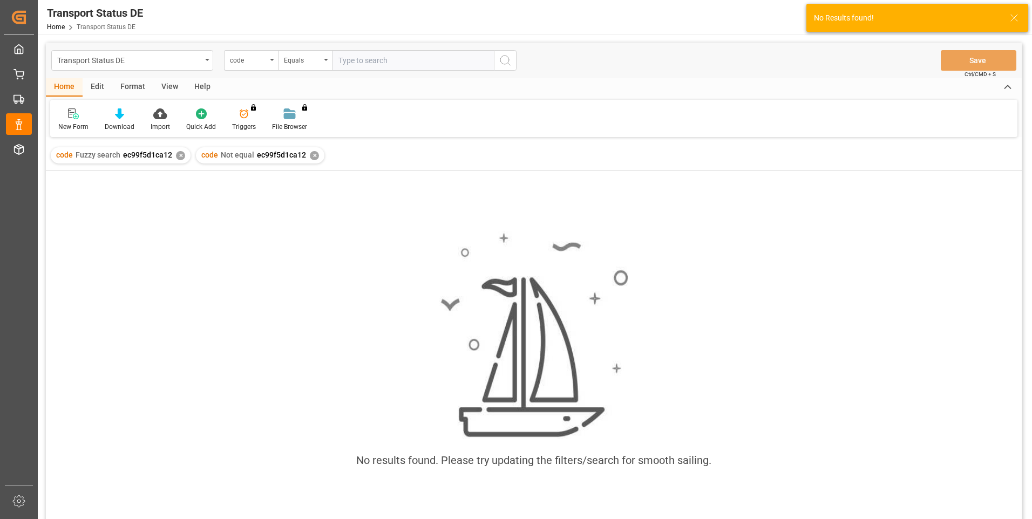
click at [174, 158] on div "code Fuzzy search ec99f5d1ca12 ✕" at bounding box center [121, 155] width 140 height 16
click at [178, 159] on div "✕" at bounding box center [180, 155] width 9 height 9
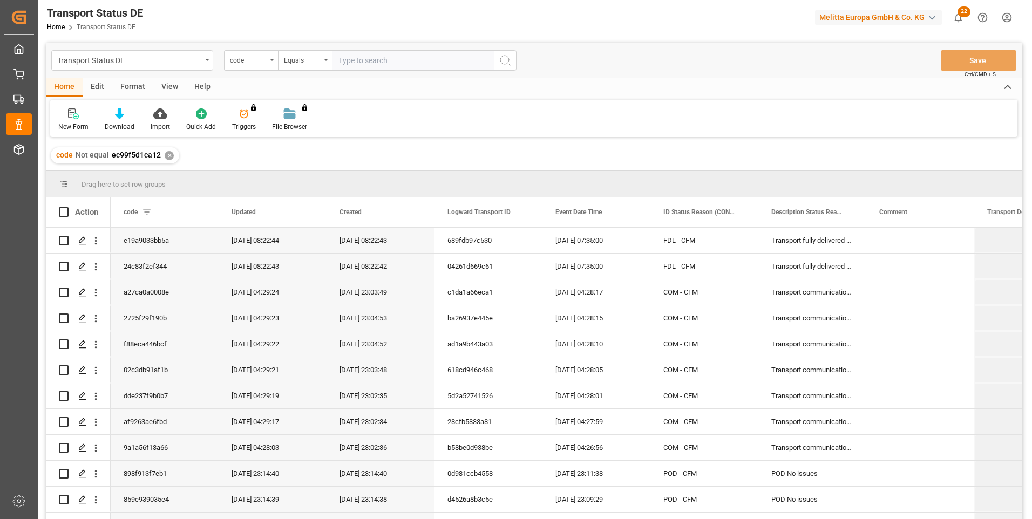
click at [168, 157] on div "✕" at bounding box center [169, 155] width 9 height 9
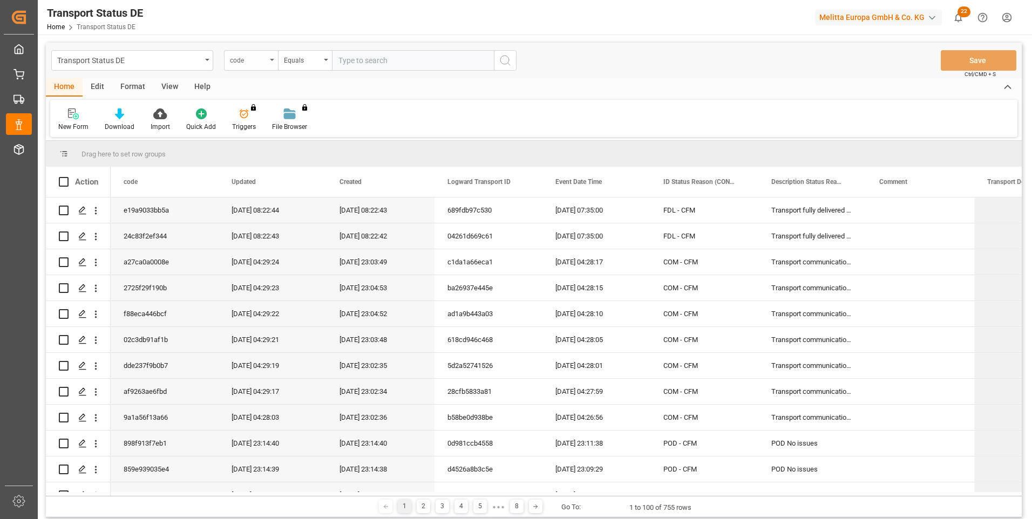
click at [271, 63] on div "code" at bounding box center [251, 60] width 54 height 21
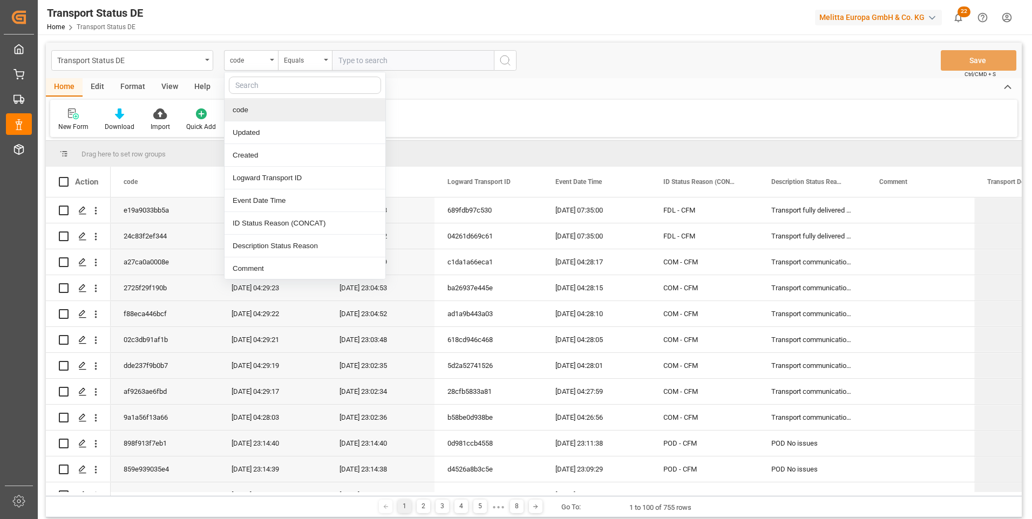
click at [552, 89] on div "Home Edit Format View Help" at bounding box center [534, 87] width 976 height 18
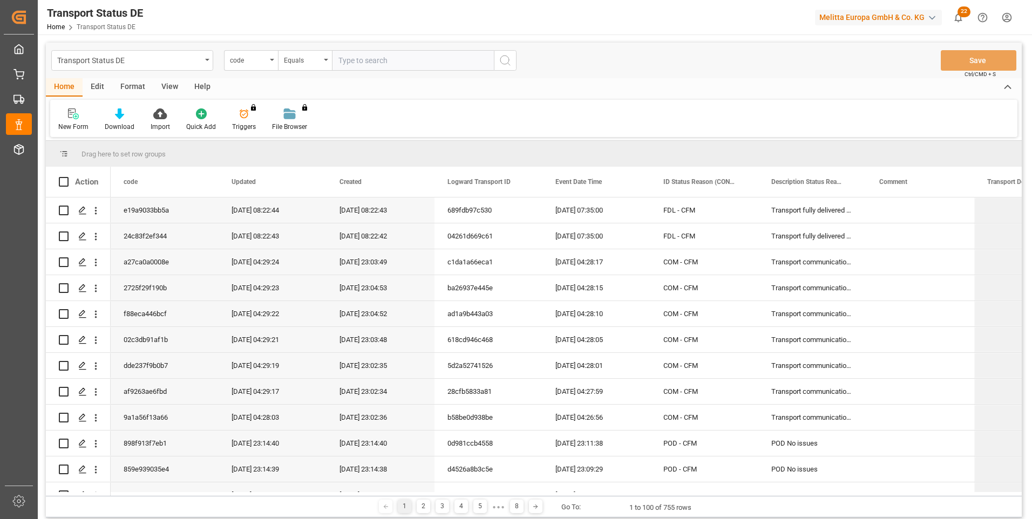
click at [132, 150] on span "Drag here to set row groups" at bounding box center [124, 154] width 84 height 8
click at [259, 181] on div "Updated" at bounding box center [268, 182] width 72 height 30
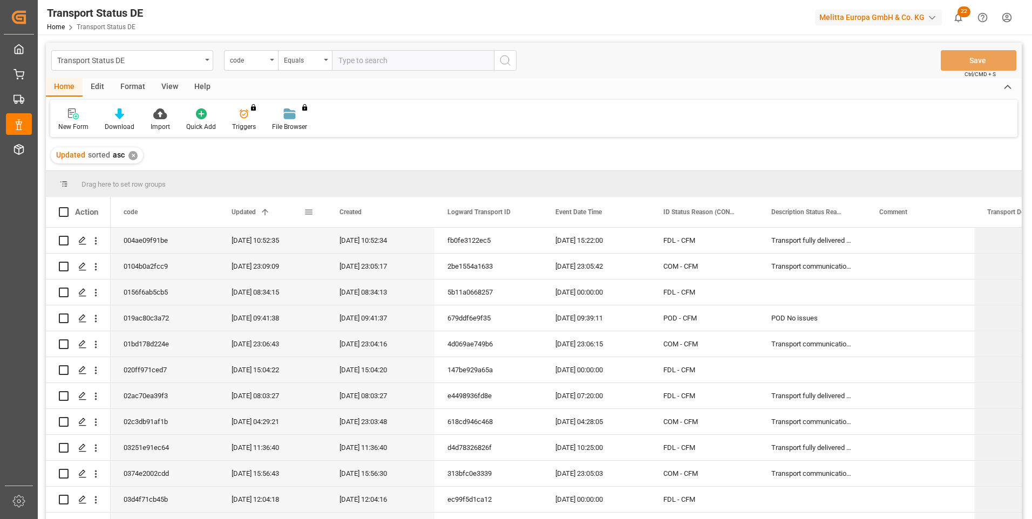
click at [315, 217] on div "Updated 1" at bounding box center [273, 212] width 108 height 30
click at [306, 213] on span at bounding box center [309, 212] width 10 height 10
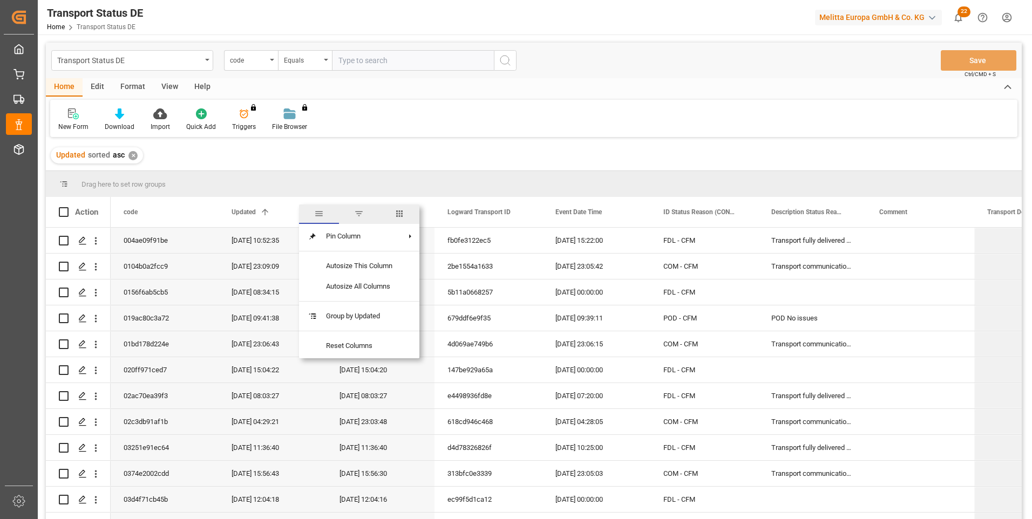
click at [267, 216] on span at bounding box center [265, 212] width 10 height 10
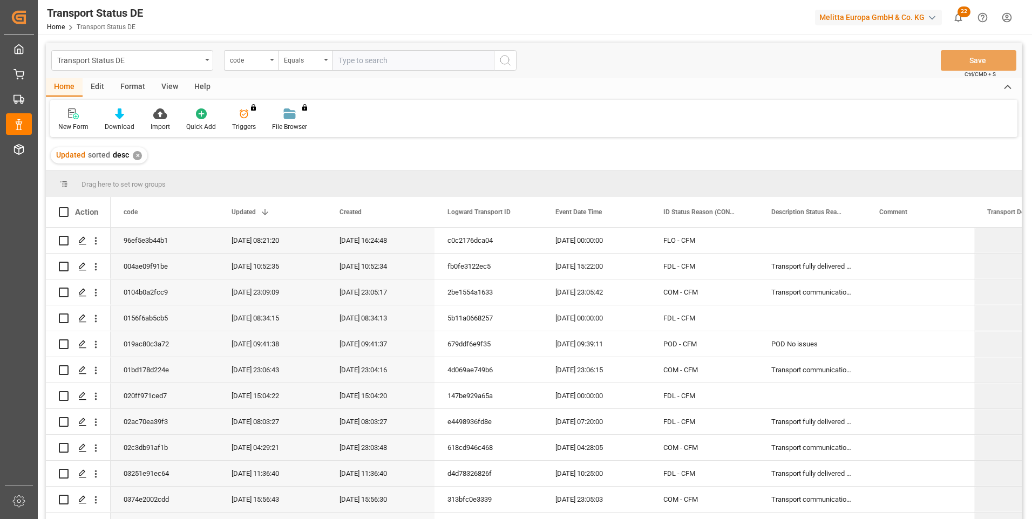
click at [133, 155] on div "✕" at bounding box center [137, 155] width 9 height 9
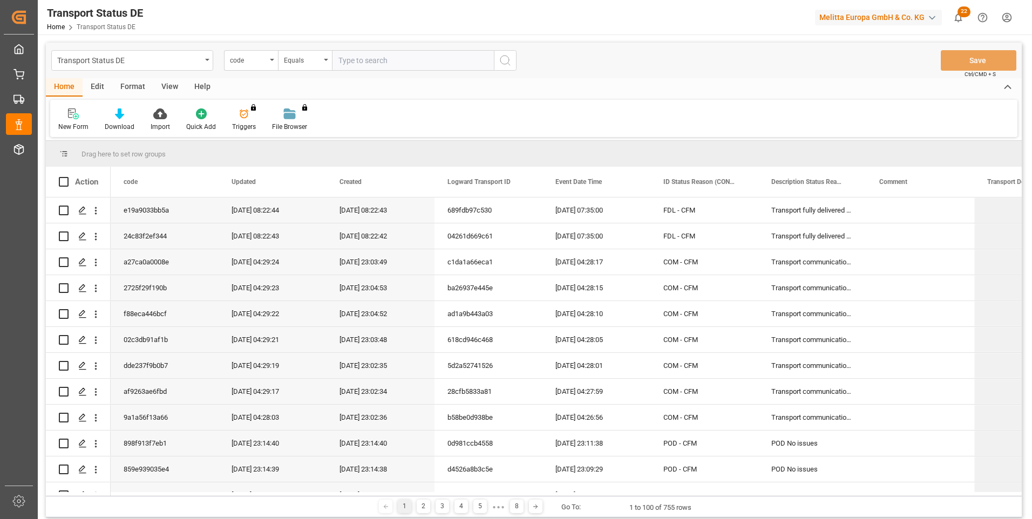
click at [392, 56] on input "text" at bounding box center [413, 60] width 162 height 21
paste input "3639279597"
type input "3639279597"
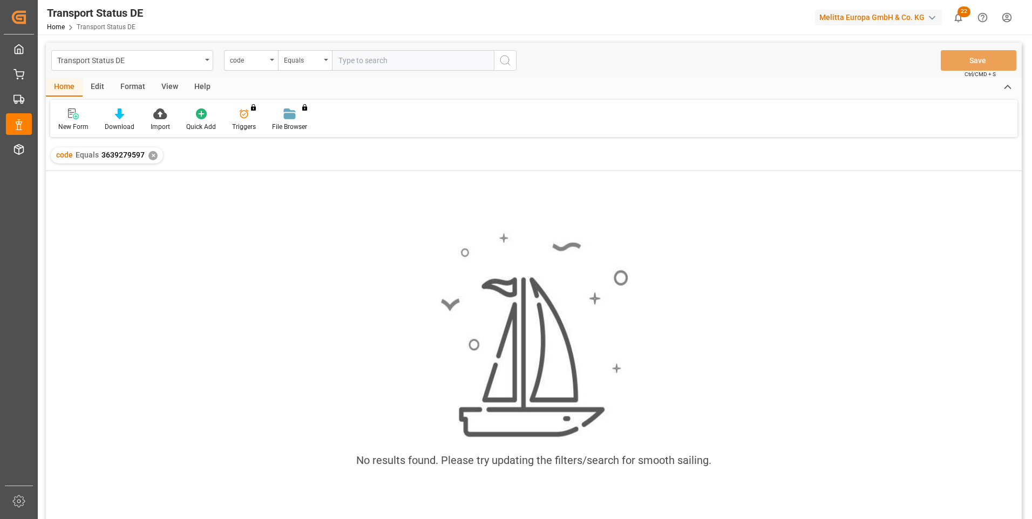
click at [400, 61] on input "text" at bounding box center [413, 60] width 162 height 21
paste input "92544536"
type input "92544536"
click at [155, 157] on div "✕" at bounding box center [152, 155] width 9 height 9
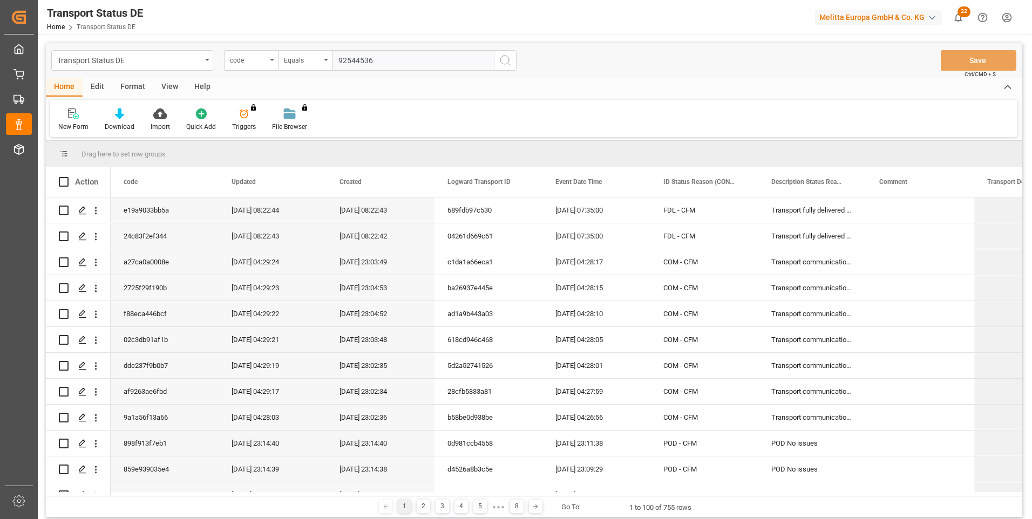
click at [368, 63] on input "92544536" at bounding box center [413, 60] width 162 height 21
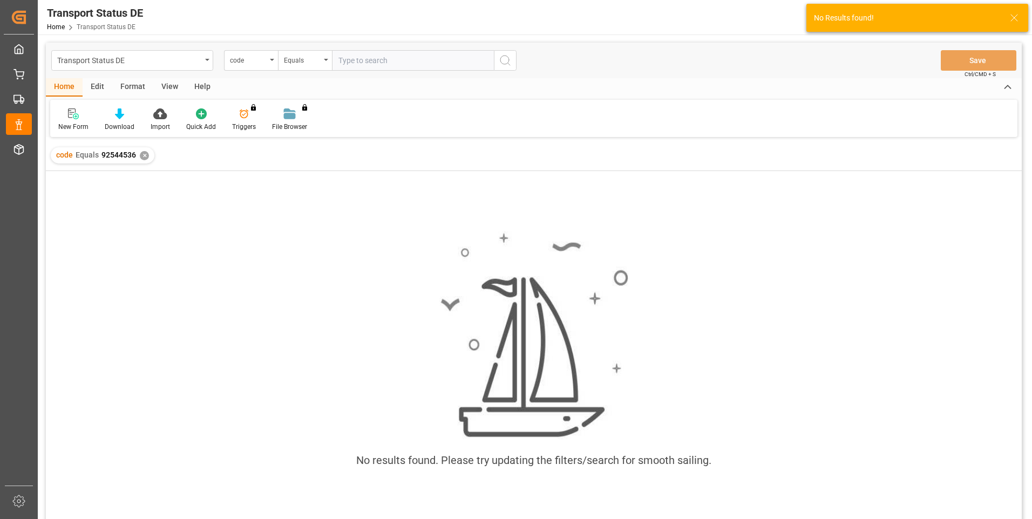
click at [147, 155] on div "✕" at bounding box center [144, 155] width 9 height 9
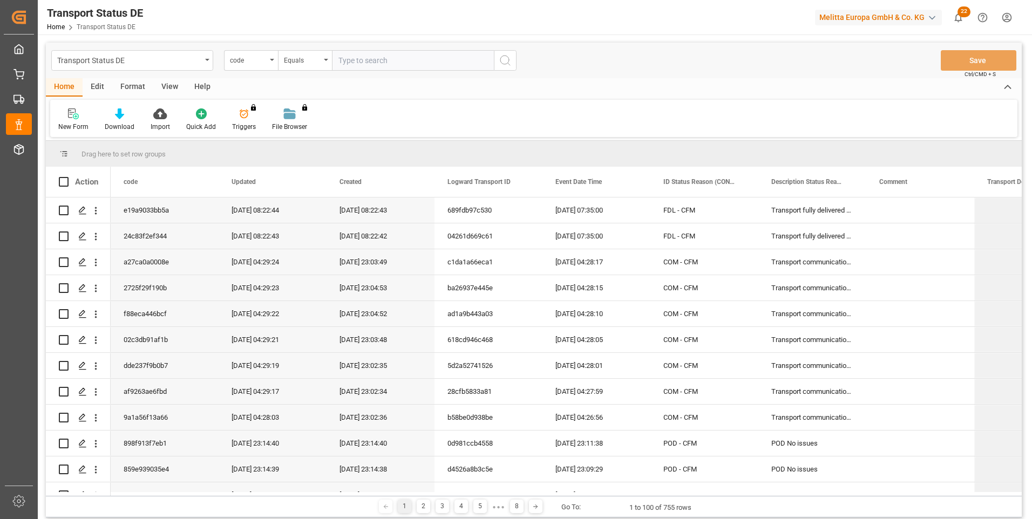
click at [395, 58] on input "text" at bounding box center [413, 60] width 162 height 21
paste input "[DATE]"
type input "[DATE]"
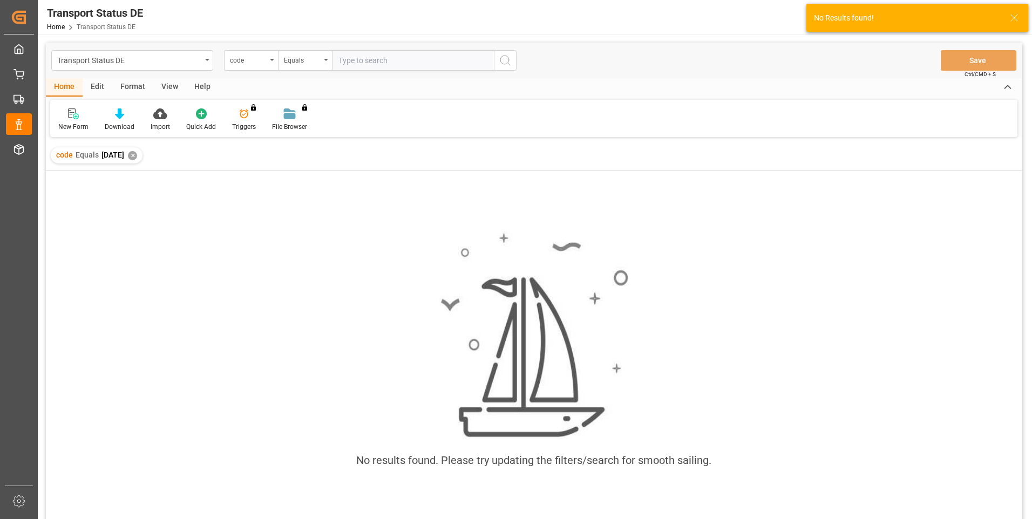
click at [378, 62] on input "text" at bounding box center [413, 60] width 162 height 21
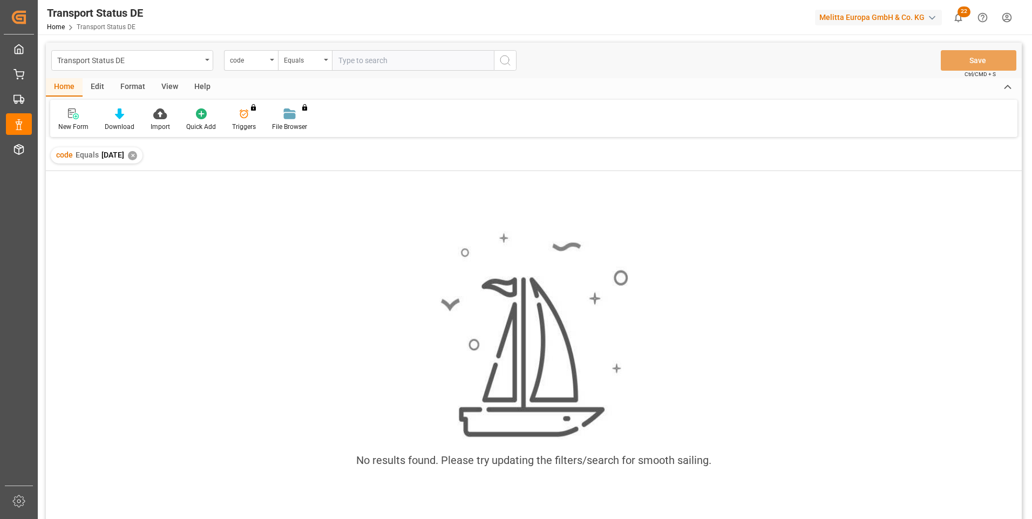
click at [137, 157] on div "✕" at bounding box center [132, 155] width 9 height 9
